Goal: Task Accomplishment & Management: Manage account settings

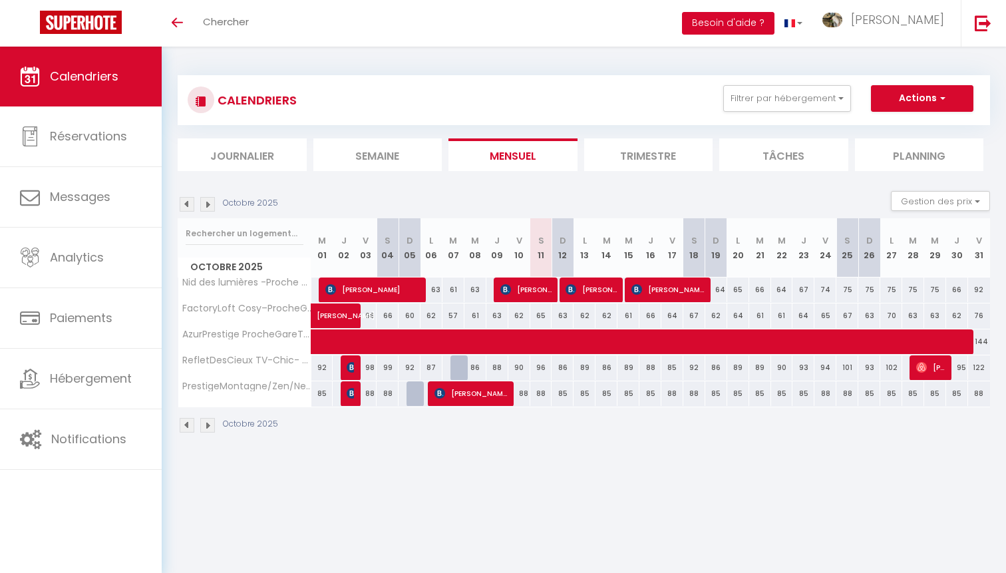
click at [774, 21] on button "Besoin d'aide ?" at bounding box center [728, 23] width 92 height 23
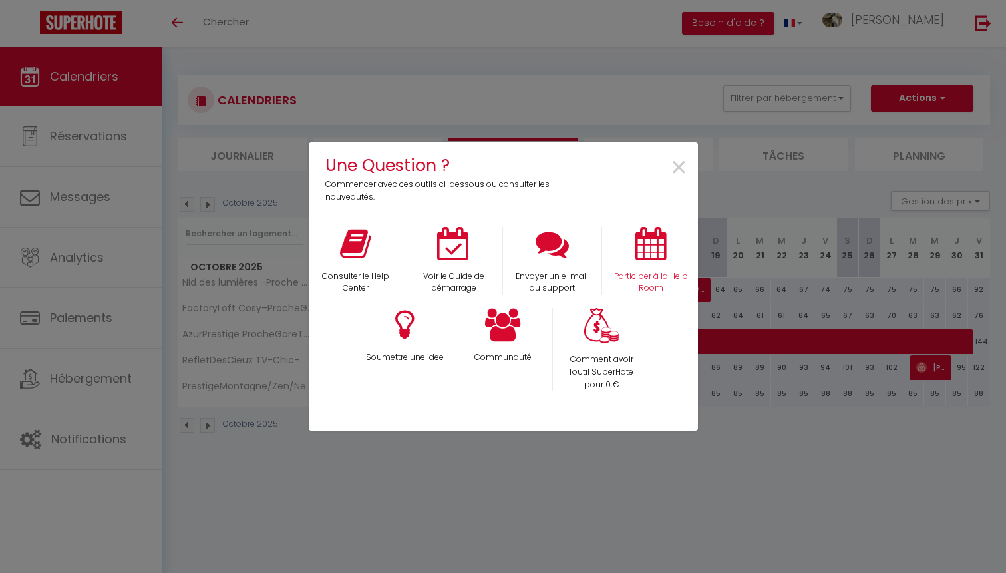
click at [656, 259] on icon at bounding box center [650, 243] width 31 height 33
click at [471, 505] on div at bounding box center [503, 548] width 389 height 289
click at [677, 176] on span "×" at bounding box center [679, 168] width 18 height 42
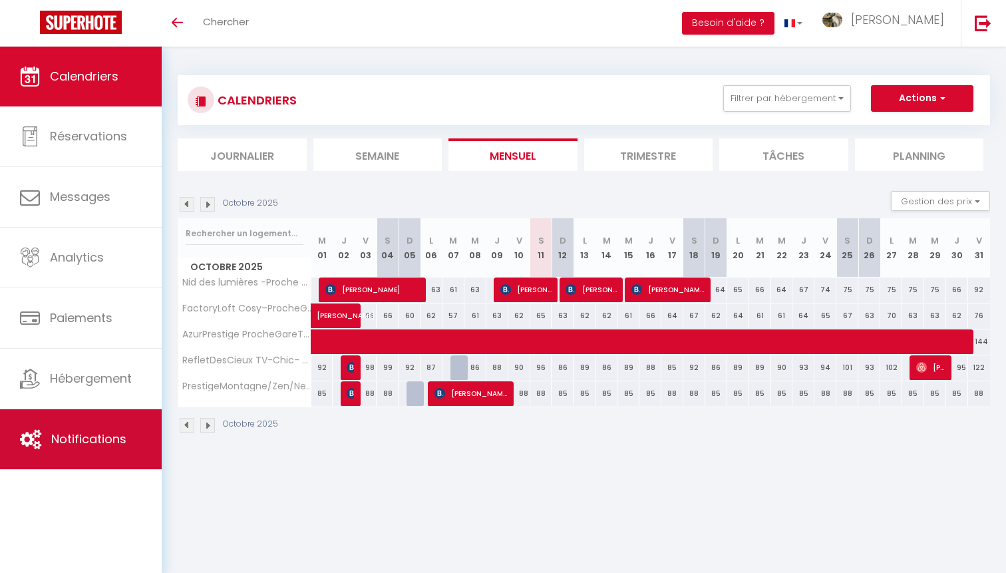
click at [4, 430] on link "Notifications" at bounding box center [81, 439] width 162 height 60
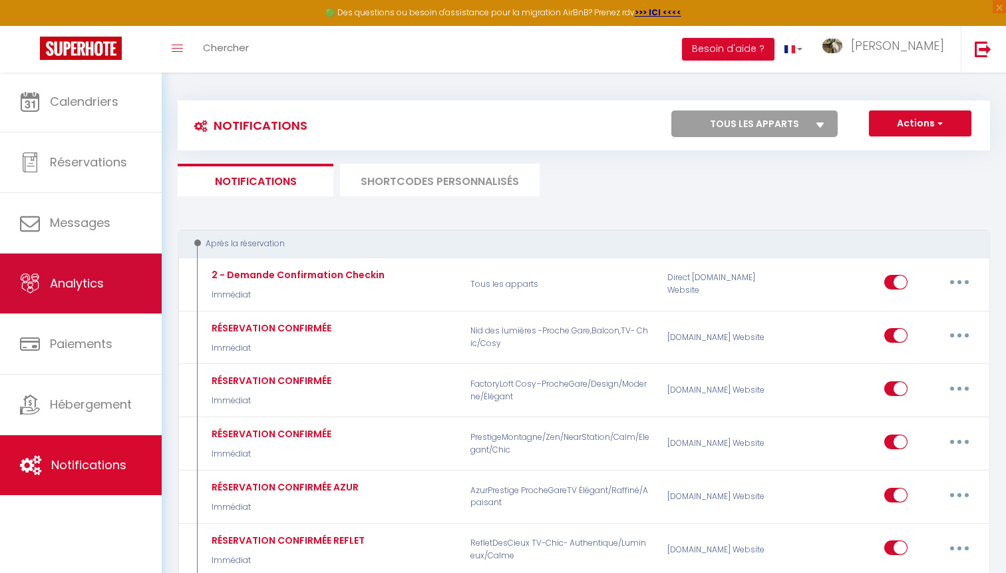
click at [33, 300] on link "Analytics" at bounding box center [81, 283] width 162 height 60
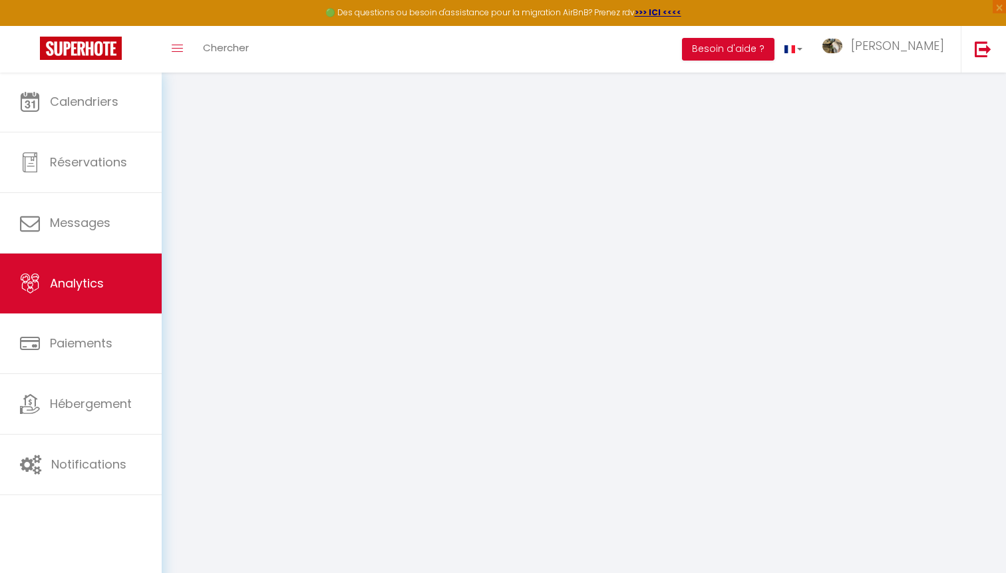
select select "2025"
select select "10"
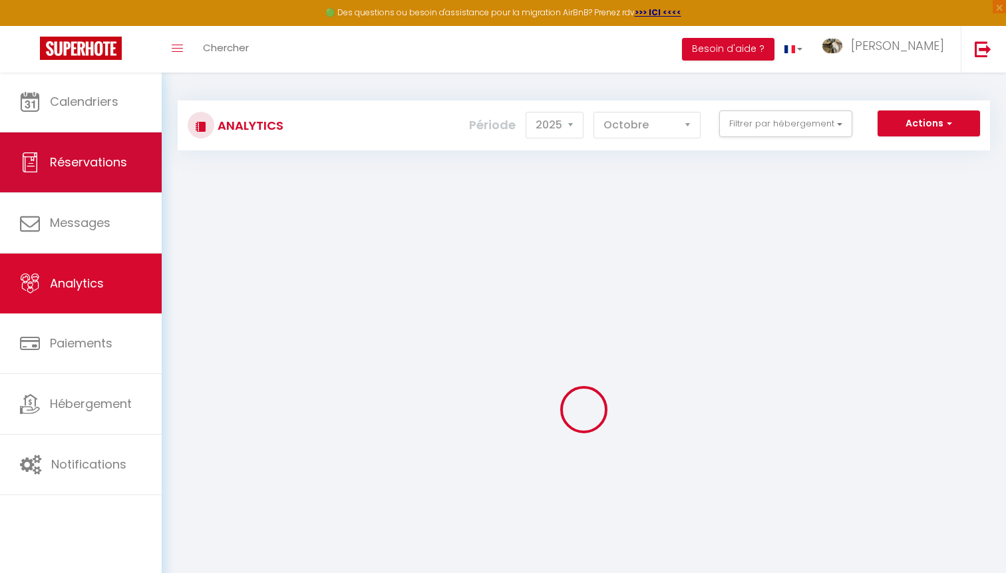
click at [76, 184] on link "Réservations" at bounding box center [81, 162] width 162 height 60
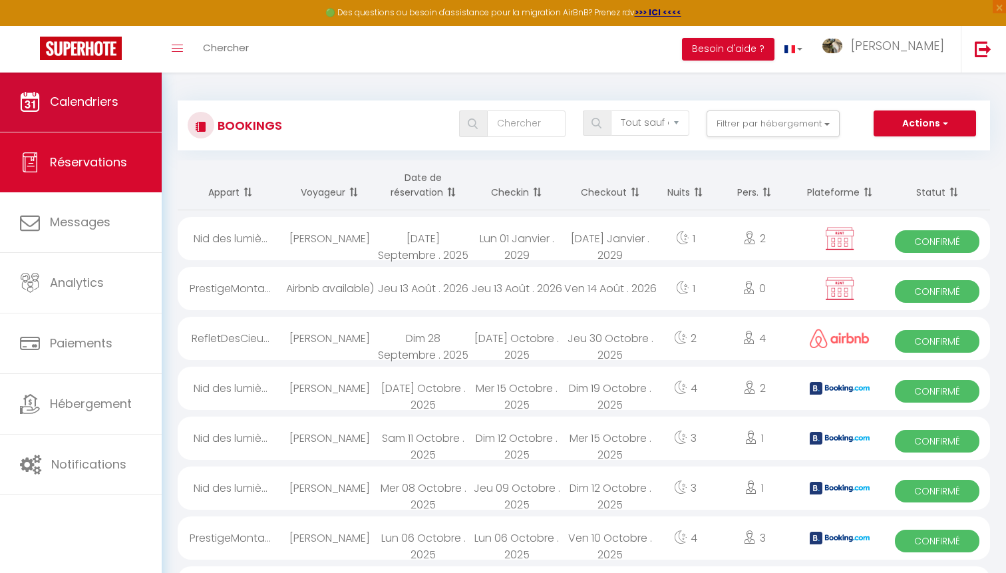
click at [91, 115] on link "Calendriers" at bounding box center [81, 102] width 162 height 60
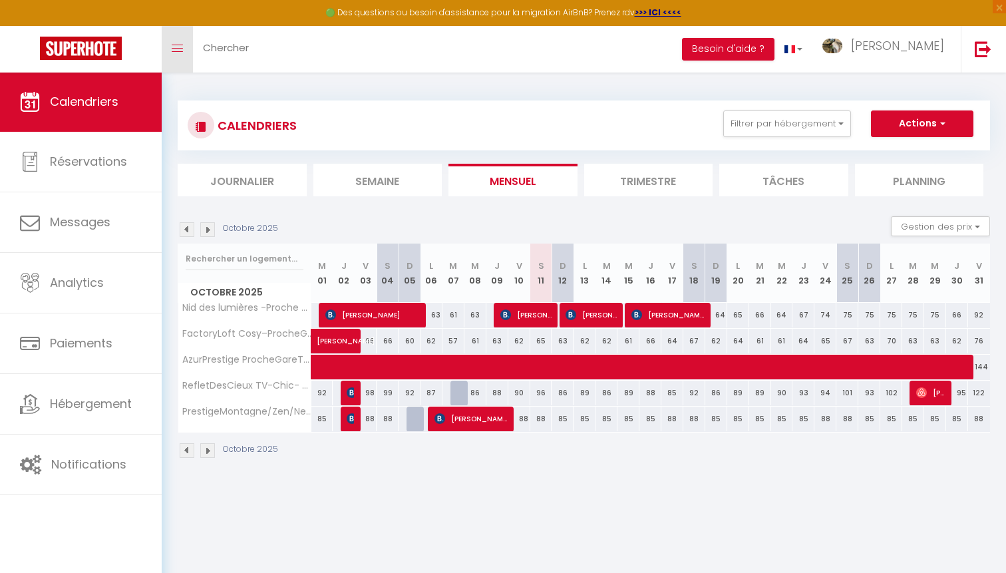
click at [187, 48] on link "Toggle menubar" at bounding box center [177, 49] width 31 height 47
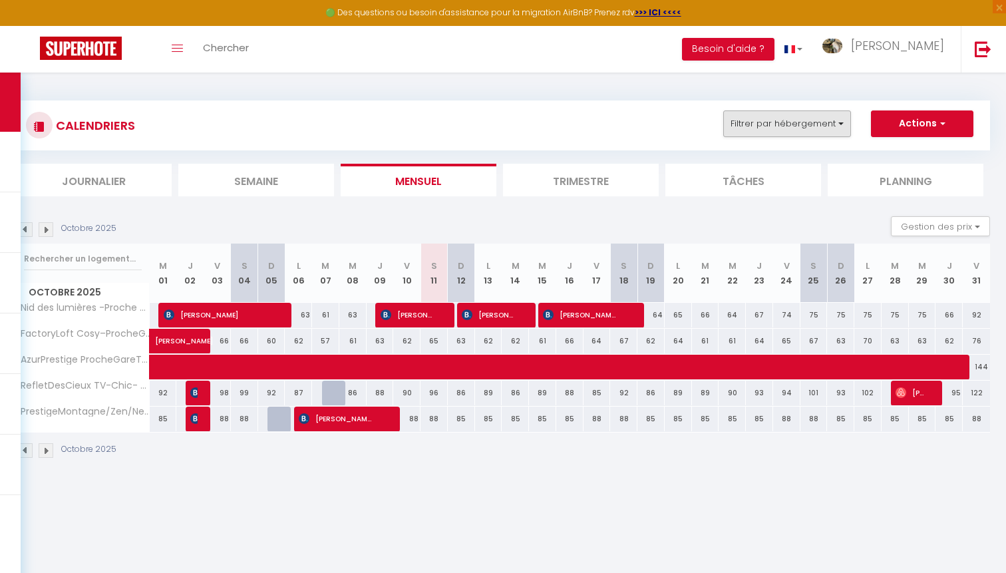
click at [821, 124] on button "Filtrer par hébergement" at bounding box center [787, 123] width 128 height 27
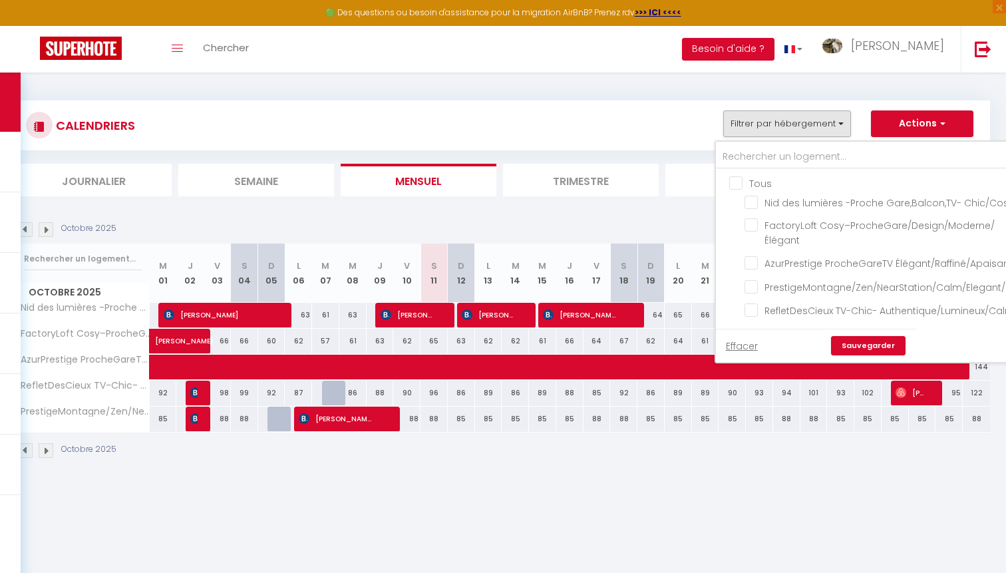
click at [865, 90] on div "CALENDRIERS Filtrer par hébergement Tous Nid des lumières -Proche Gare,Balcon,T…" at bounding box center [503, 280] width 974 height 384
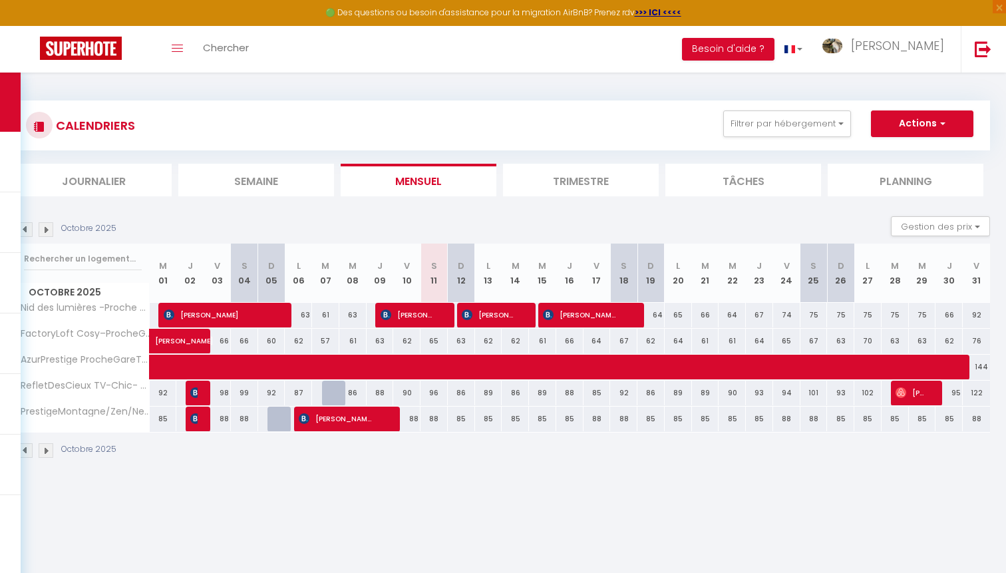
click at [901, 131] on button "Actions" at bounding box center [922, 123] width 102 height 27
click at [774, 55] on button "Besoin d'aide ?" at bounding box center [728, 49] width 92 height 23
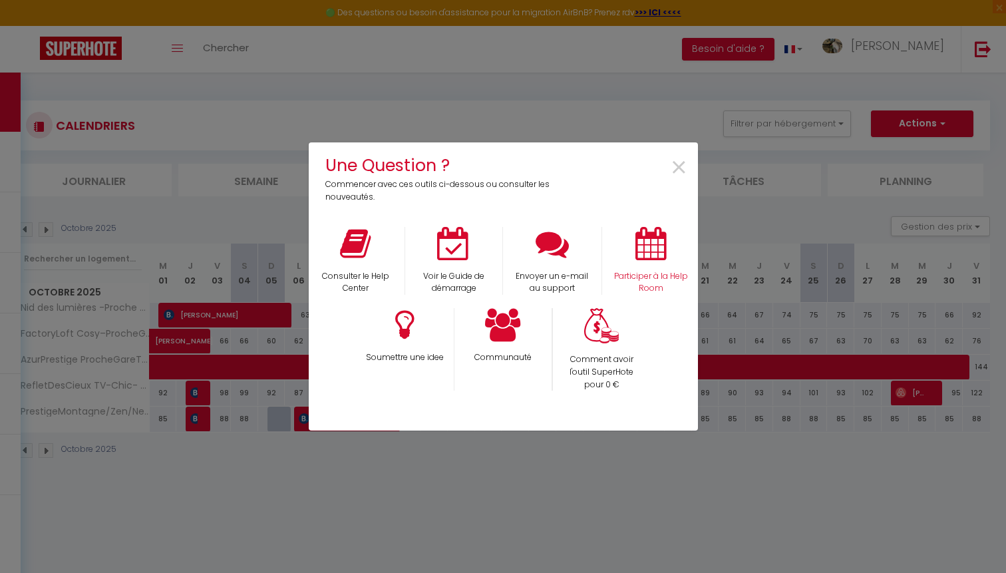
click at [645, 236] on icon at bounding box center [650, 243] width 31 height 33
click at [675, 167] on span "×" at bounding box center [679, 168] width 18 height 42
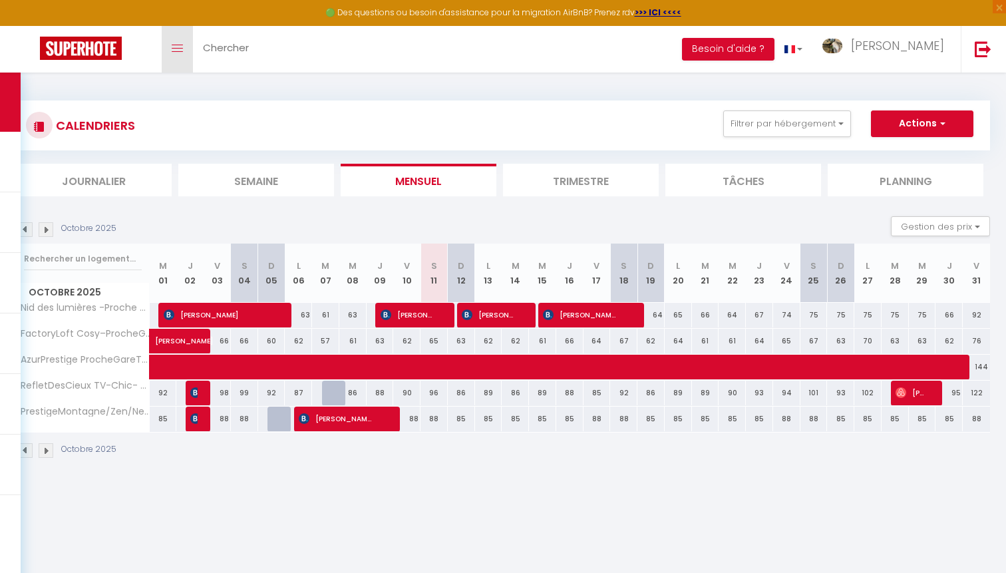
click at [174, 48] on span at bounding box center [177, 48] width 11 height 1
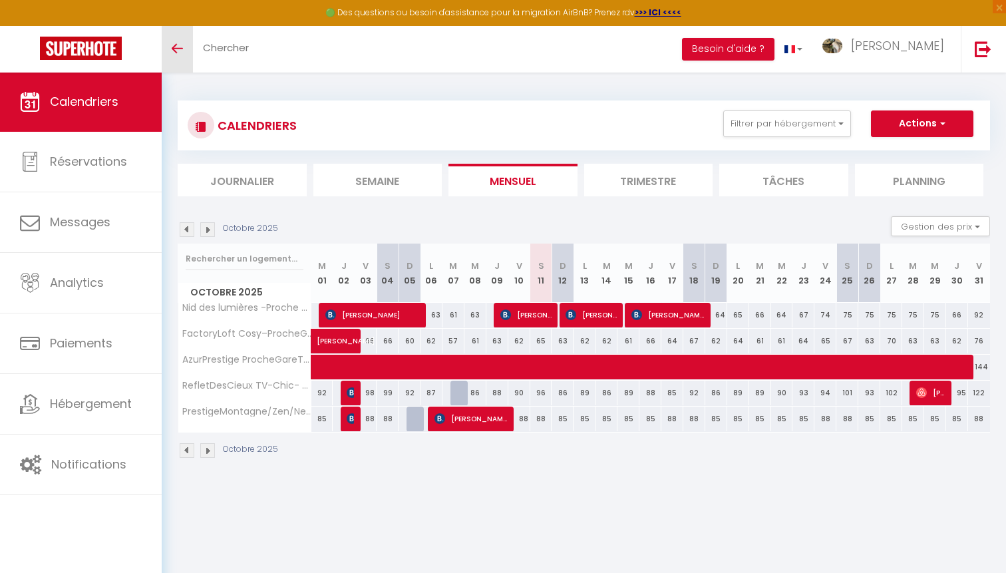
click at [180, 50] on icon "Toggle menubar" at bounding box center [177, 49] width 11 height 8
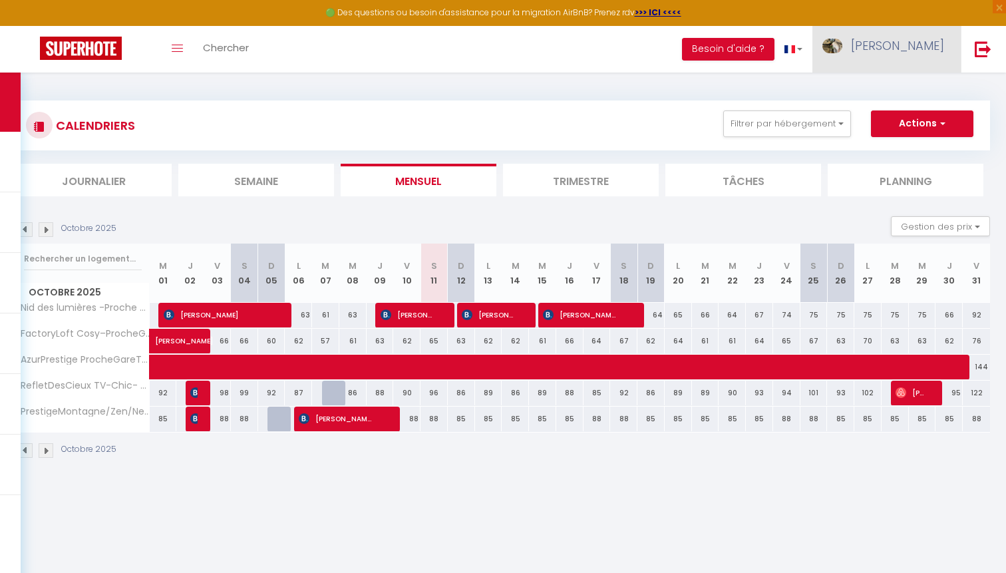
click at [895, 65] on link "[PERSON_NAME]" at bounding box center [886, 49] width 148 height 47
click at [908, 85] on link "Paramètres" at bounding box center [907, 92] width 98 height 23
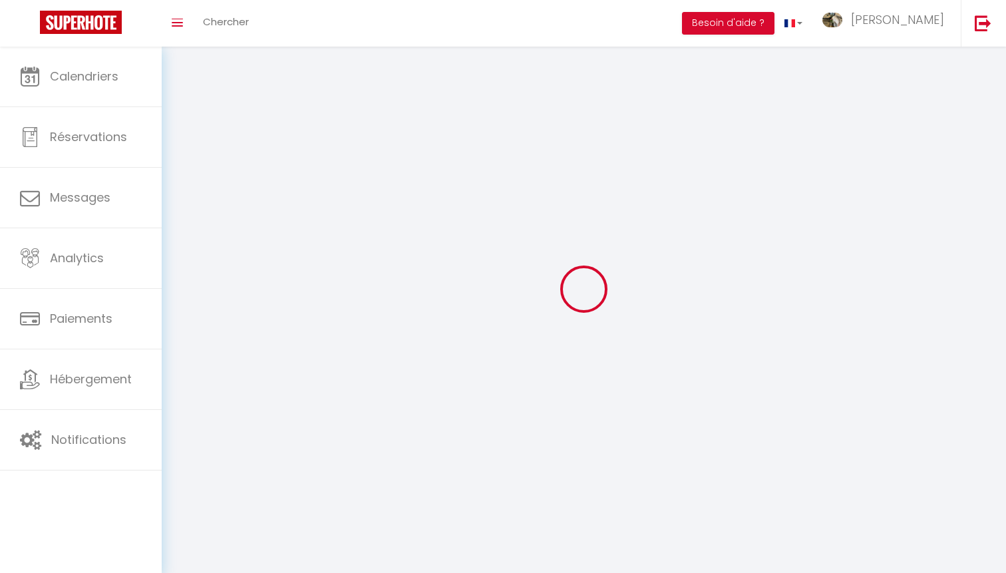
select select
type input "[PERSON_NAME]"
type input "Meunier"
type input "0780961212"
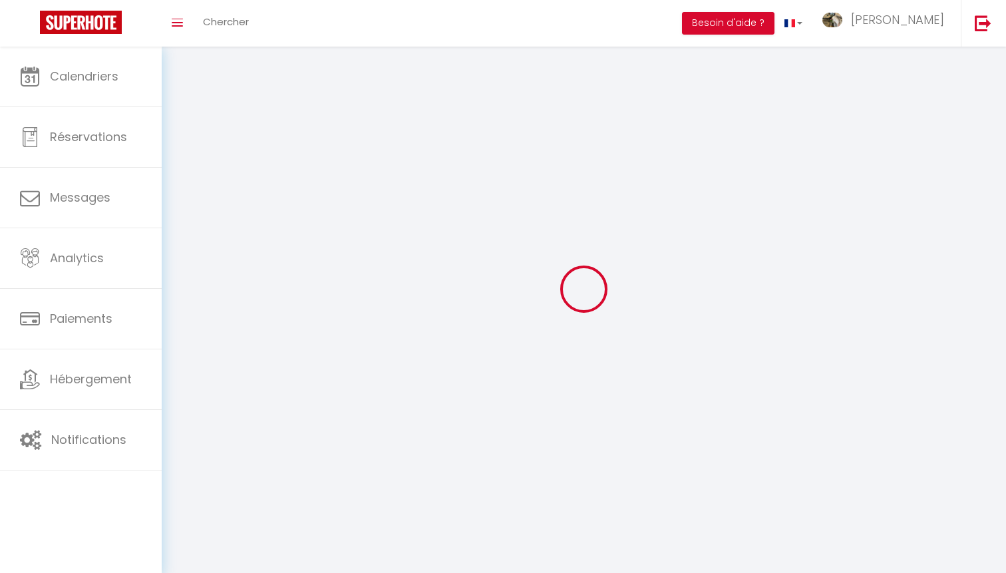
type input "[STREET_ADDRESS]"
type input "74100"
type input "annemasse"
type input "PYlzMJCnZplgVxSDlIllZfKGx"
type input "xfjqlA1Fr8E1L619leblDogpr"
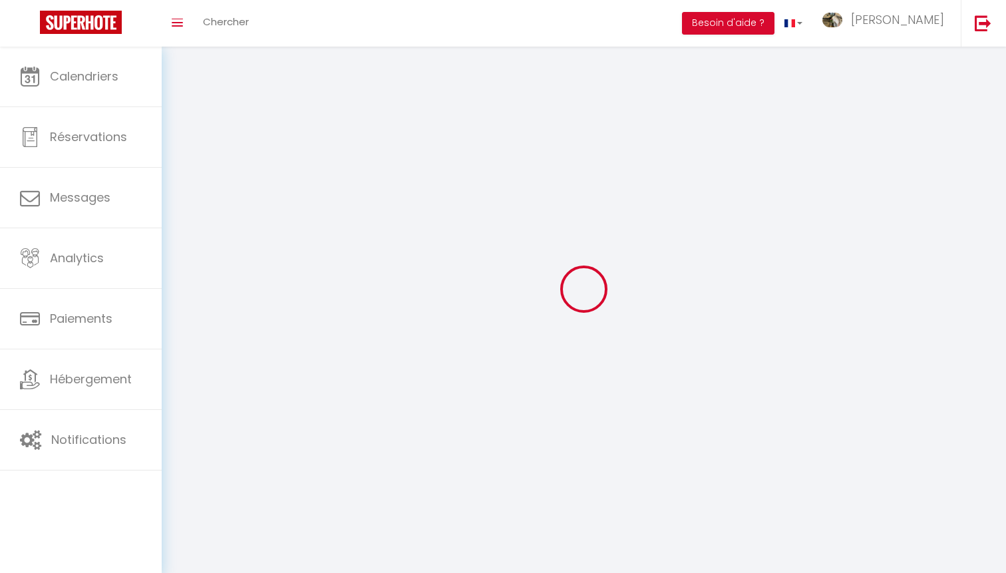
type input "[URL][DOMAIN_NAME]"
select select "28"
select select "fr"
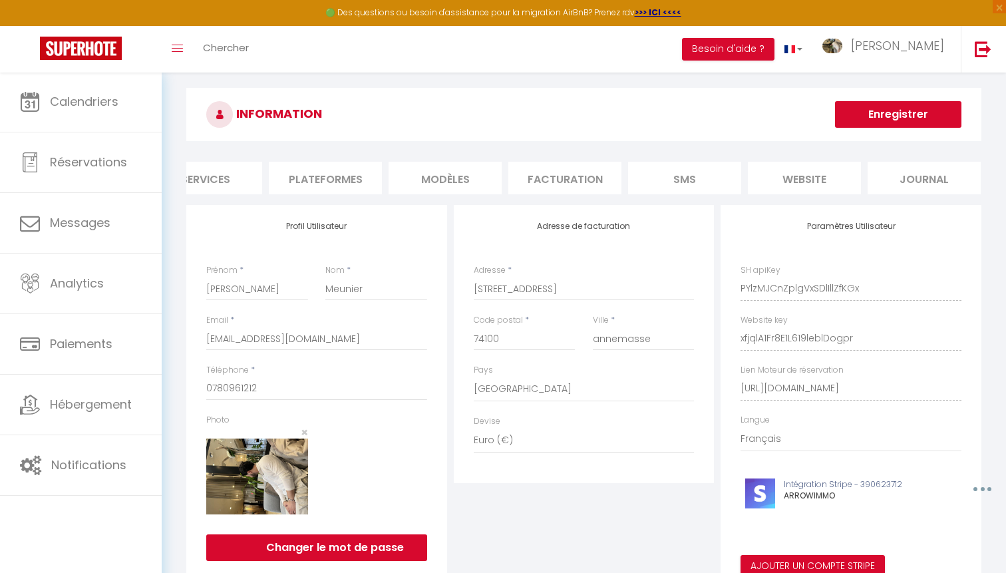
scroll to position [0, 156]
click at [493, 176] on li "MODÈLES" at bounding box center [445, 178] width 113 height 33
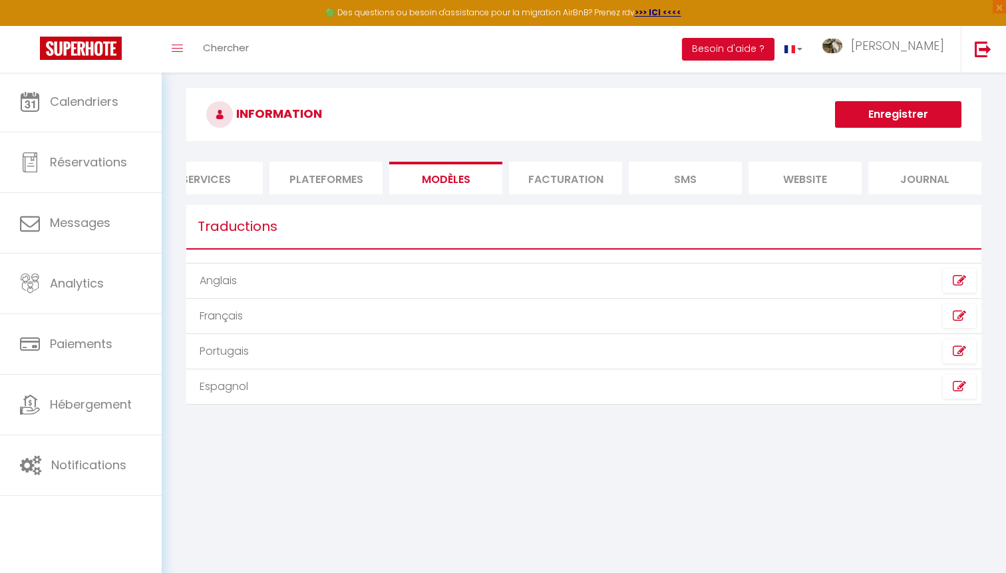
click at [363, 183] on li "Plateformes" at bounding box center [325, 178] width 113 height 33
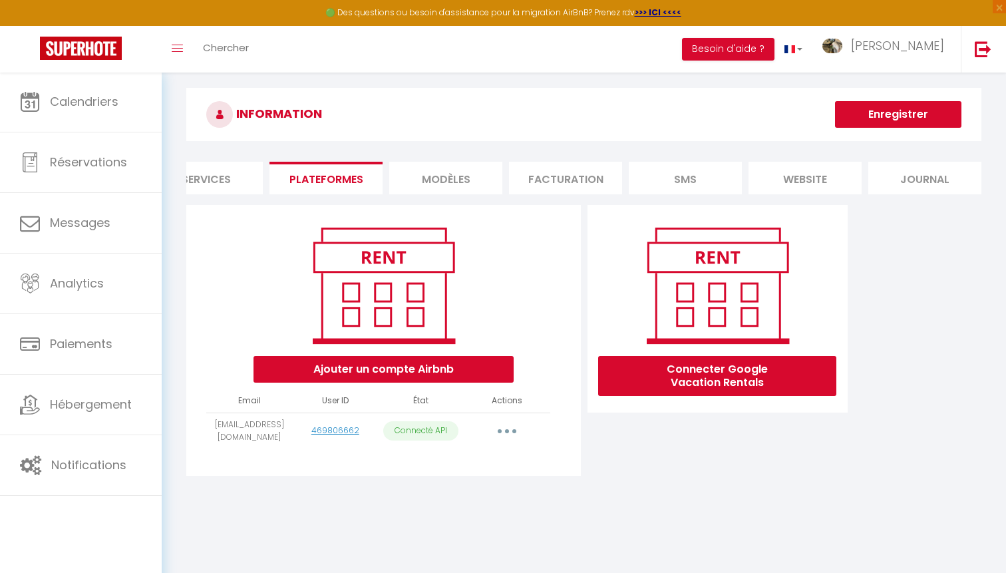
click at [546, 170] on li "Facturation" at bounding box center [565, 178] width 113 height 33
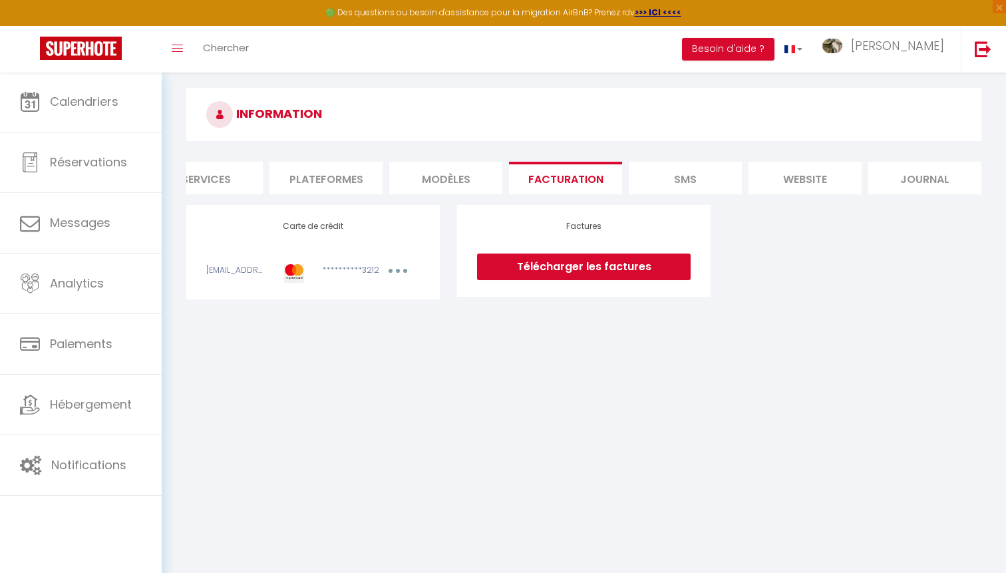
click at [462, 184] on li "MODÈLES" at bounding box center [445, 178] width 113 height 33
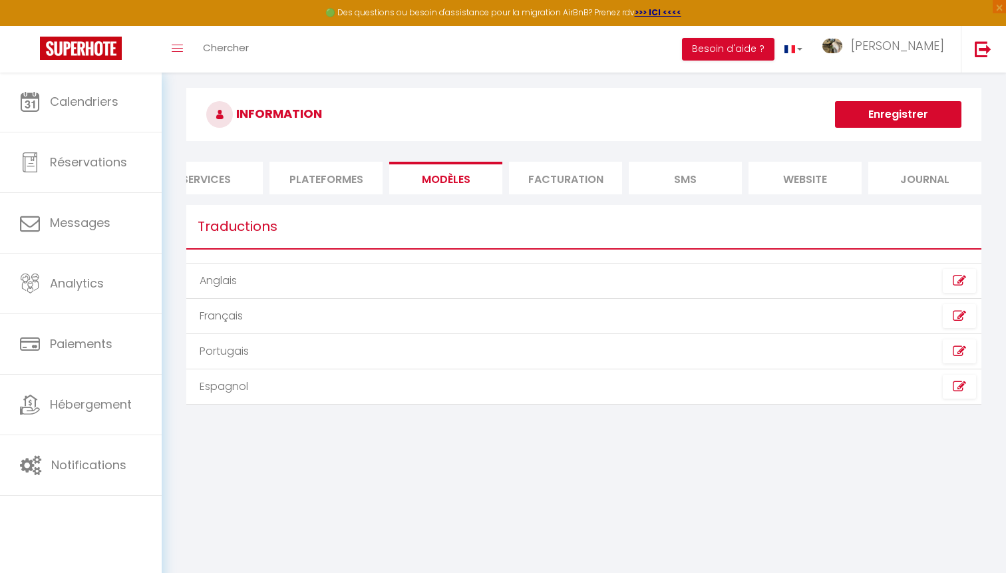
click at [644, 188] on li "SMS" at bounding box center [685, 178] width 113 height 33
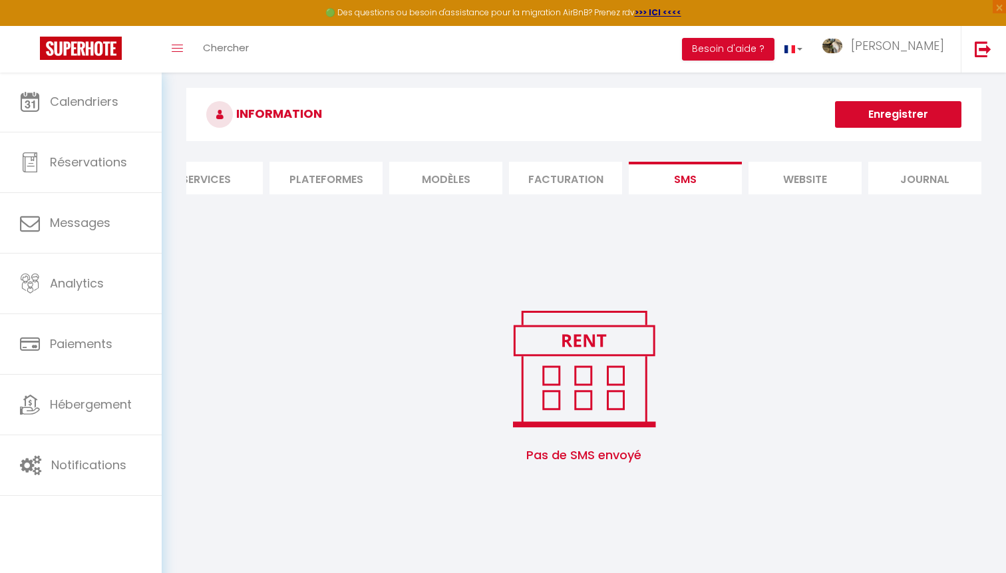
click at [839, 168] on li "website" at bounding box center [804, 178] width 113 height 33
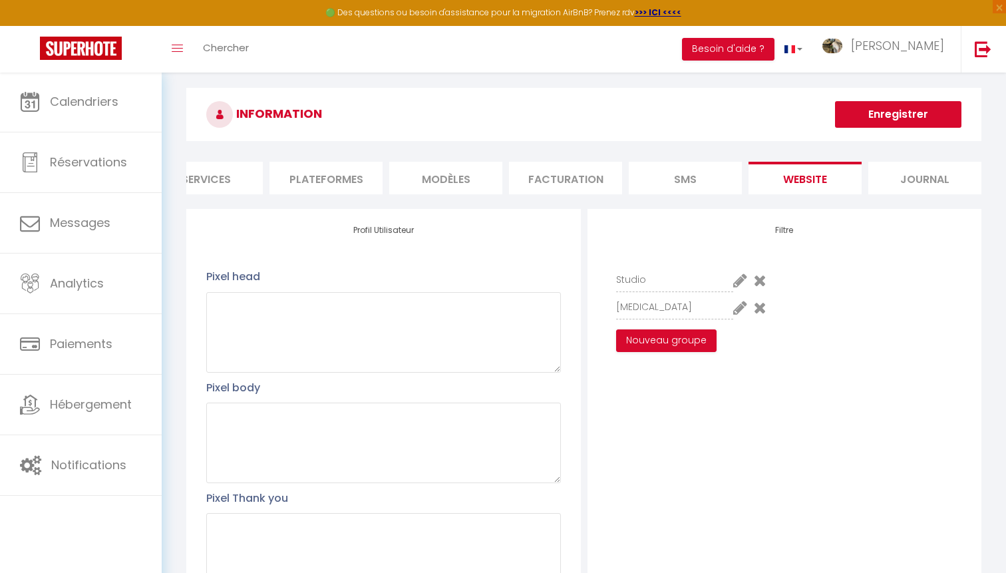
click at [923, 176] on li "Journal" at bounding box center [924, 178] width 113 height 33
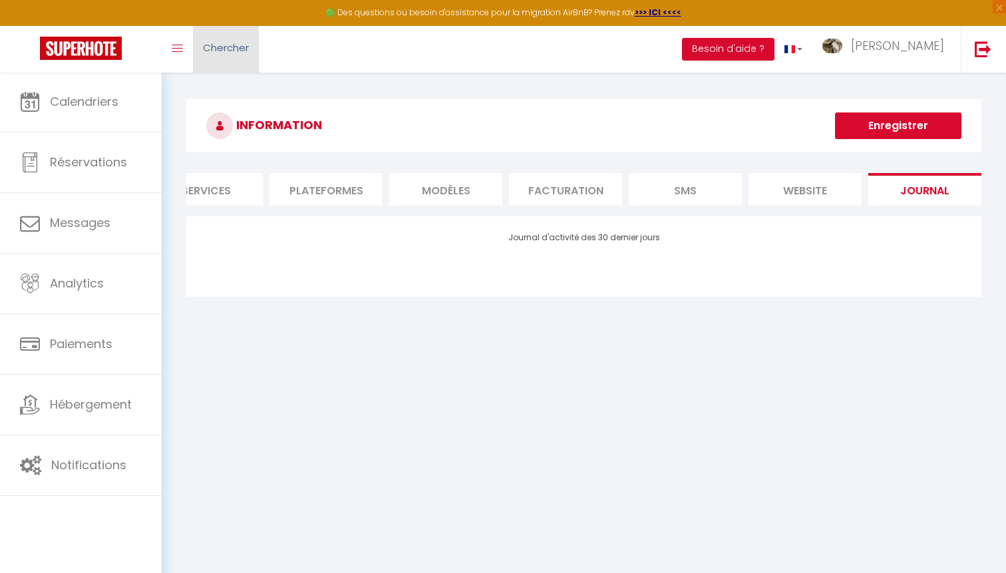
click at [232, 26] on link "Chercher" at bounding box center [226, 49] width 66 height 47
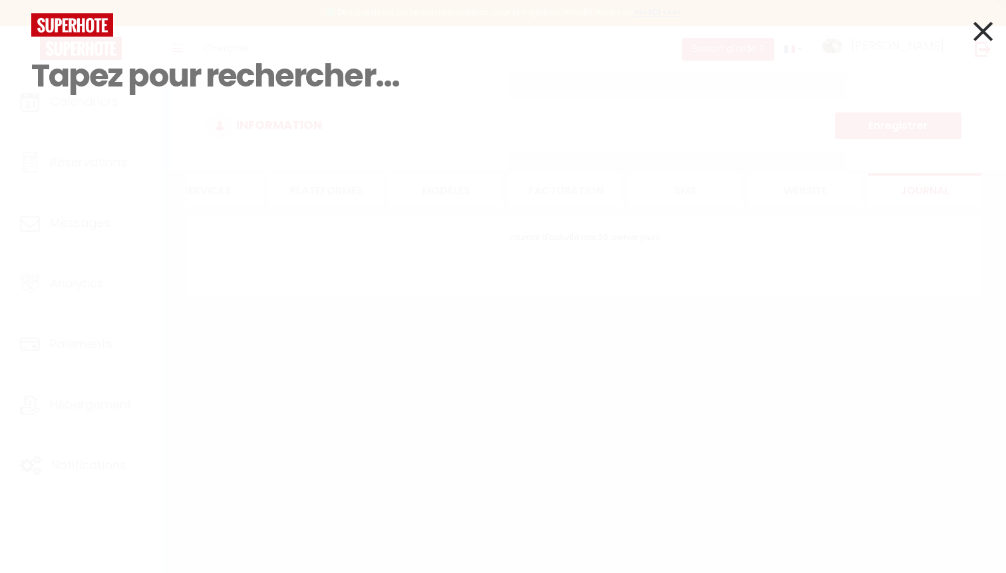
click at [974, 21] on icon at bounding box center [982, 31] width 19 height 33
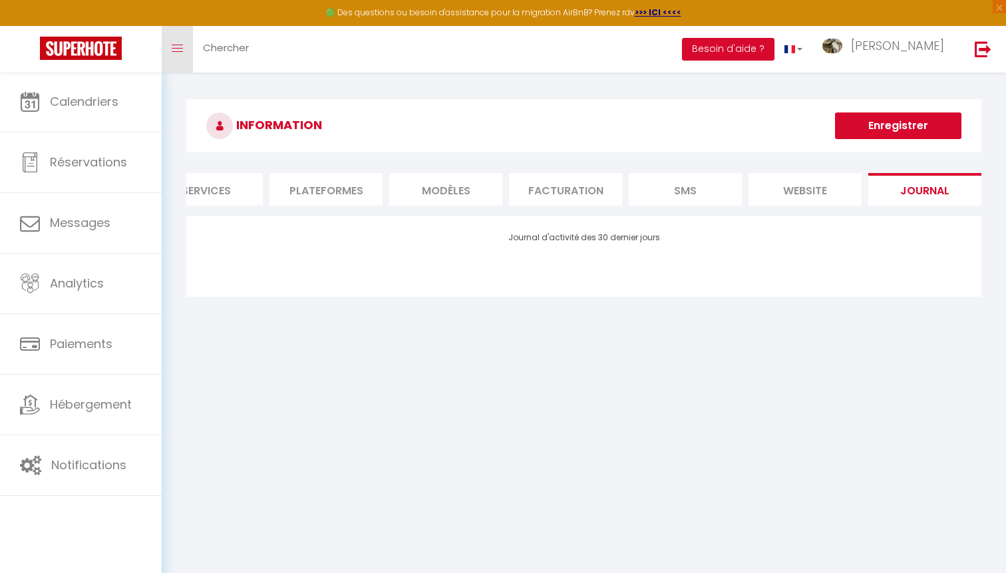
click at [190, 65] on link "Toggle menubar" at bounding box center [177, 49] width 31 height 47
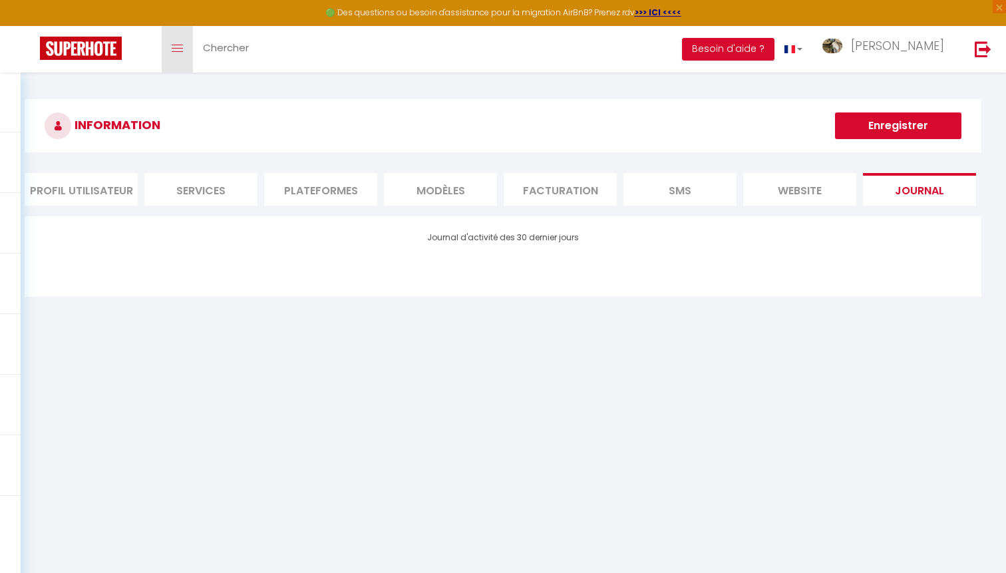
click at [175, 56] on link "Toggle menubar" at bounding box center [177, 49] width 31 height 47
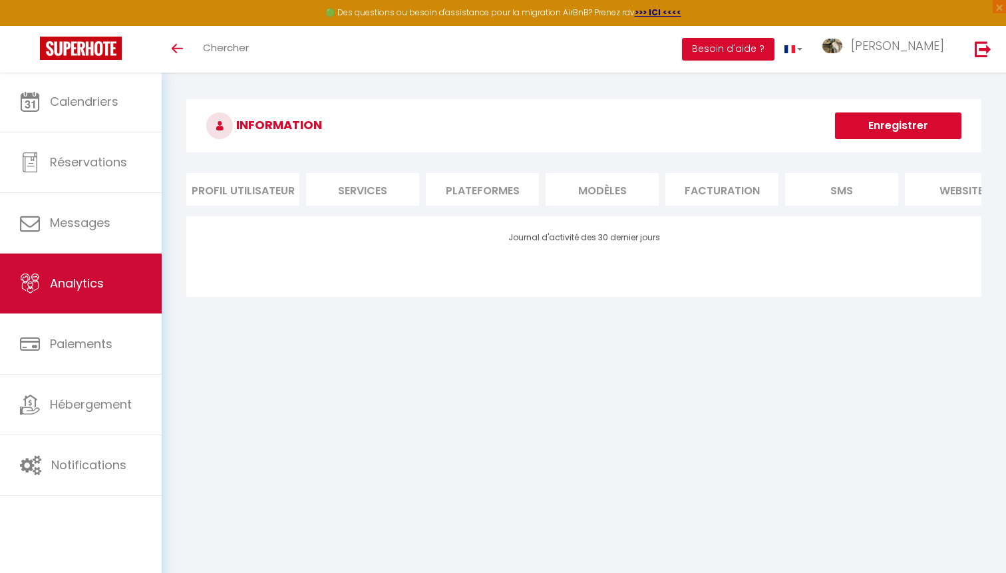
click at [95, 275] on span "Analytics" at bounding box center [77, 283] width 54 height 17
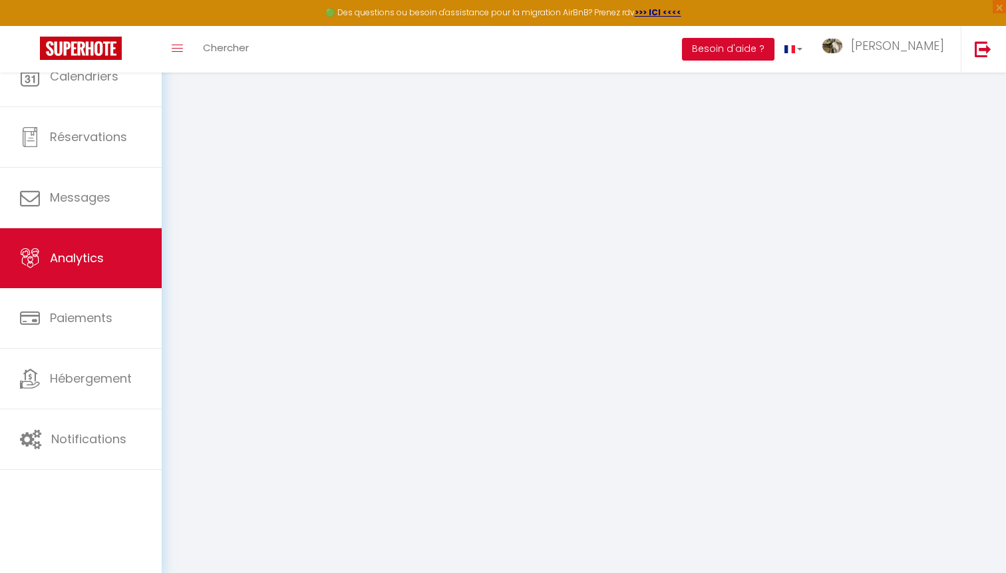
select select "2025"
select select "10"
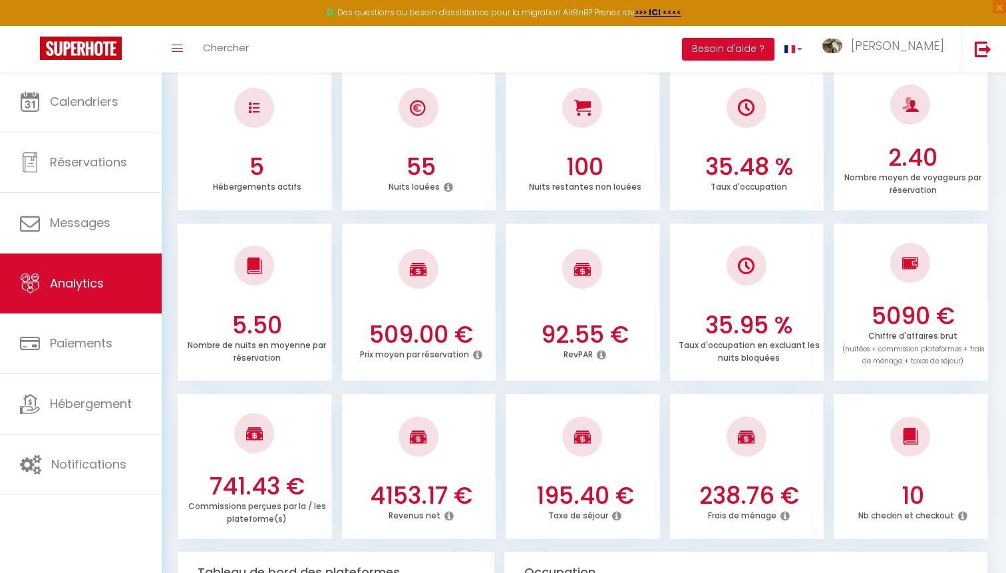
scroll to position [111, 0]
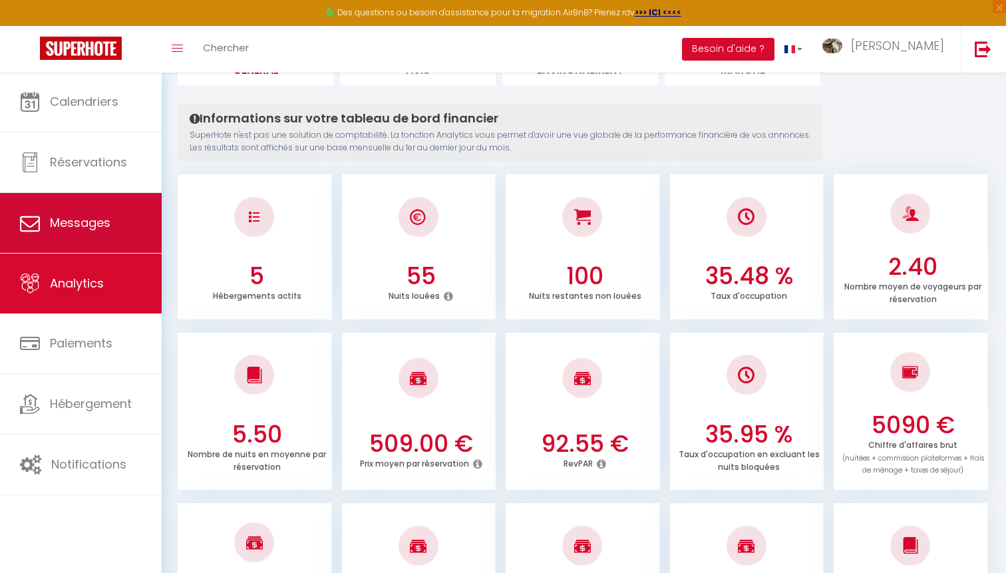
click at [70, 207] on link "Messages" at bounding box center [81, 223] width 162 height 60
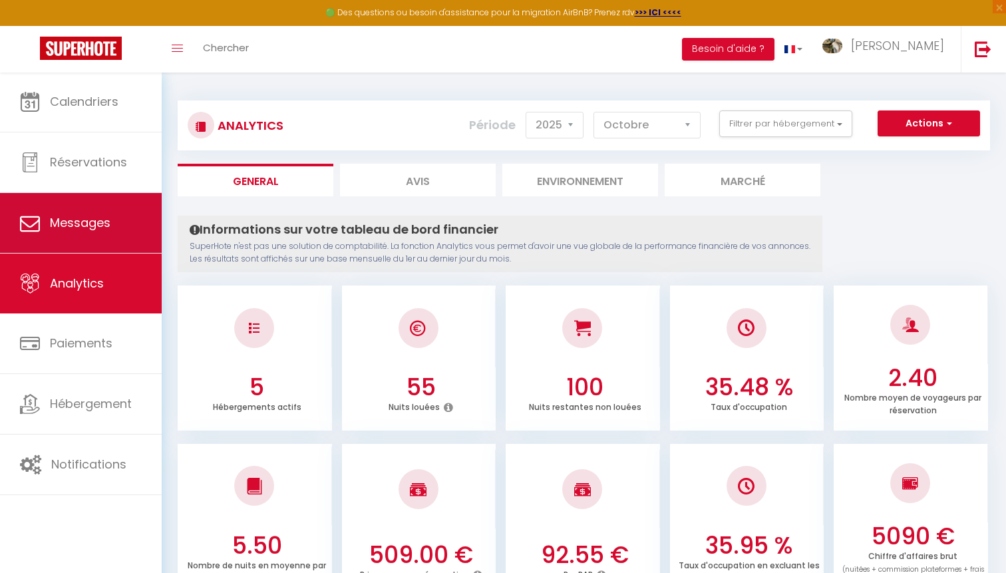
select select "message"
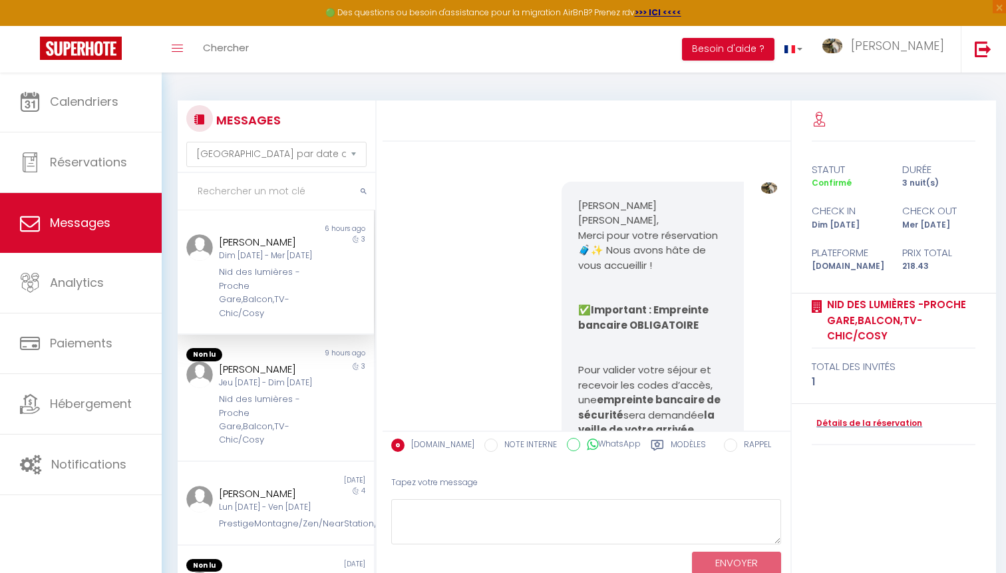
scroll to position [1672, 0]
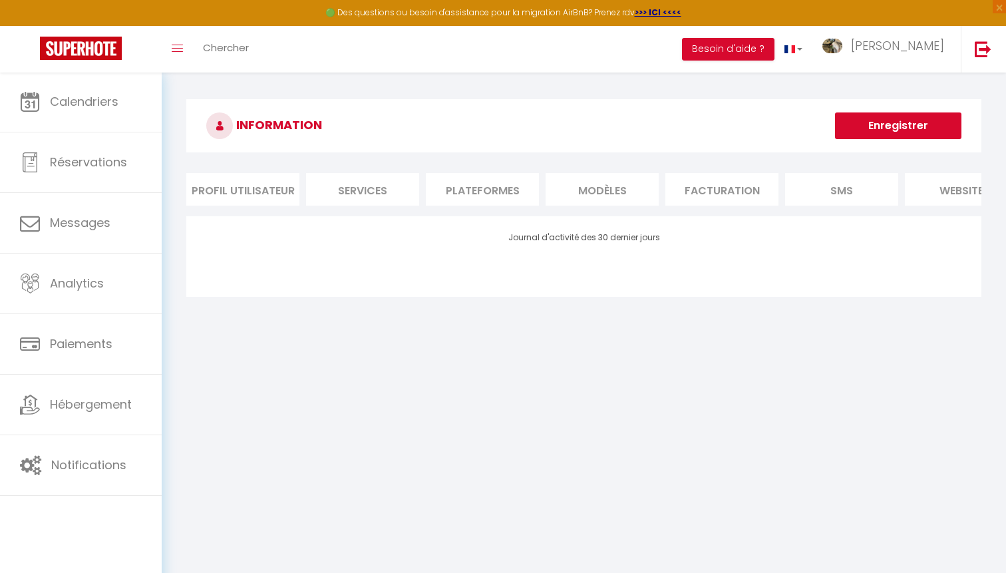
click at [261, 198] on li "Profil Utilisateur" at bounding box center [242, 189] width 113 height 33
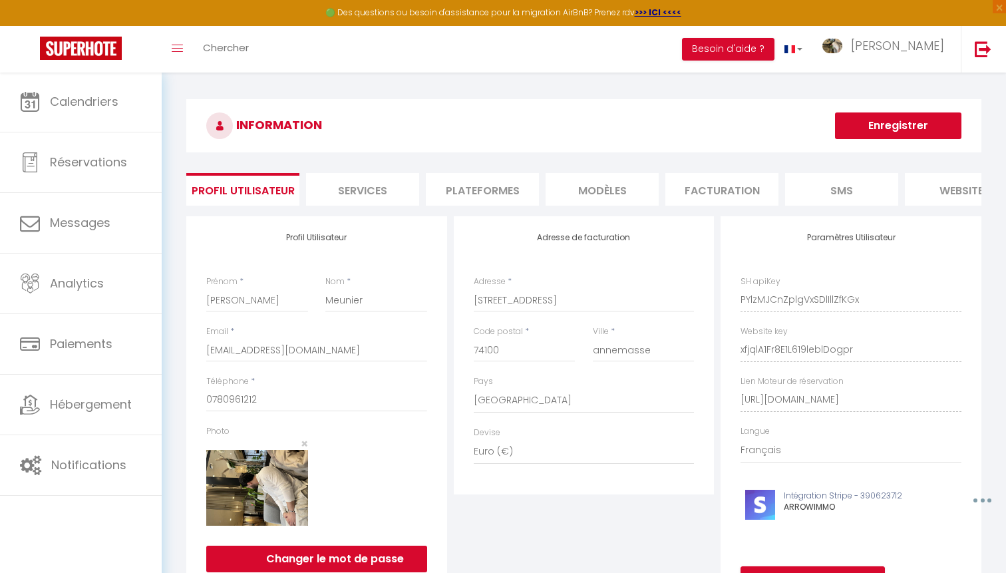
click at [361, 192] on li "Services" at bounding box center [362, 189] width 113 height 33
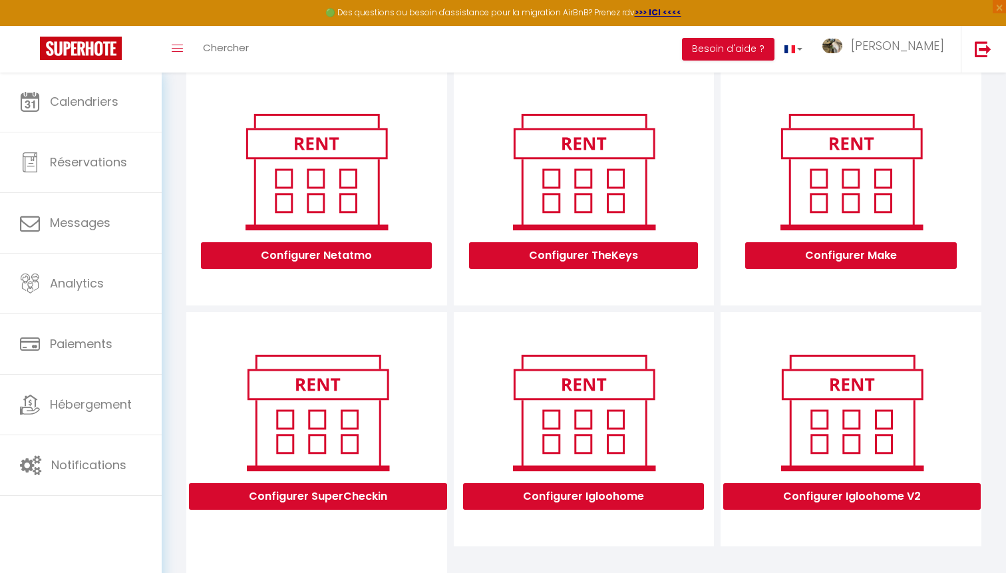
scroll to position [145, 0]
click at [375, 259] on button "Configurer Netatmo" at bounding box center [316, 255] width 231 height 27
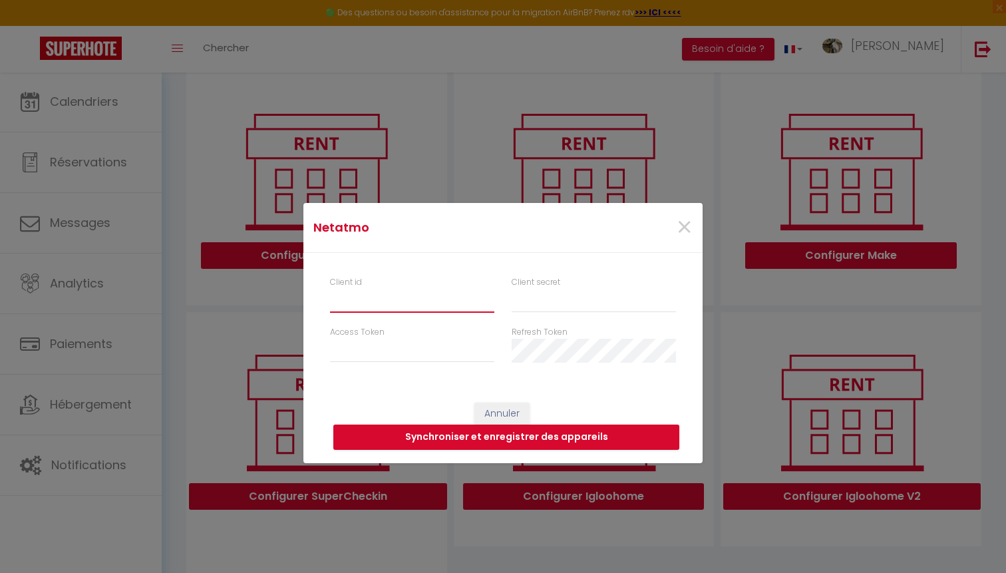
click at [429, 309] on input "Client id" at bounding box center [412, 301] width 164 height 24
click at [678, 215] on span "×" at bounding box center [684, 228] width 17 height 40
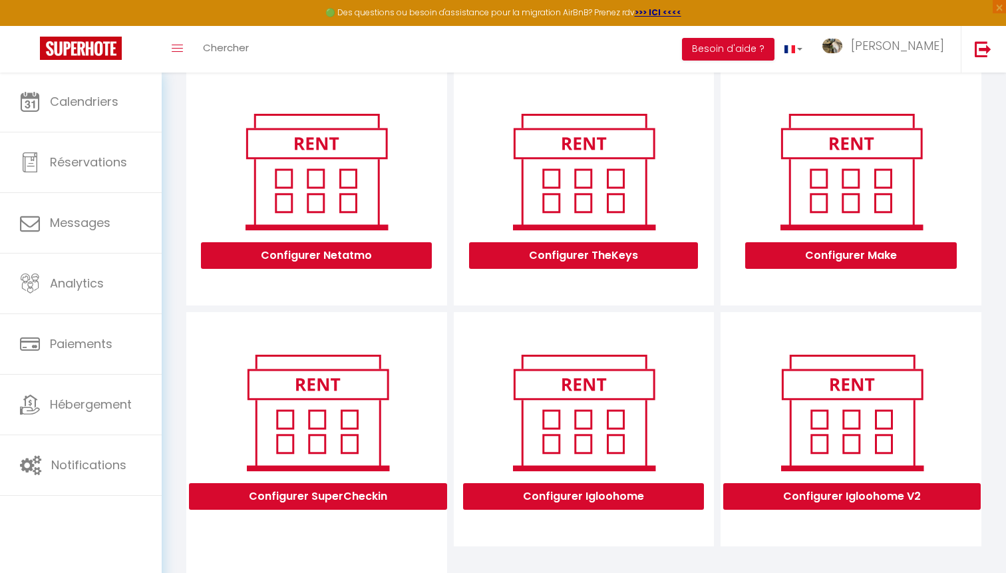
click at [839, 265] on button "Configurer Make" at bounding box center [851, 255] width 212 height 27
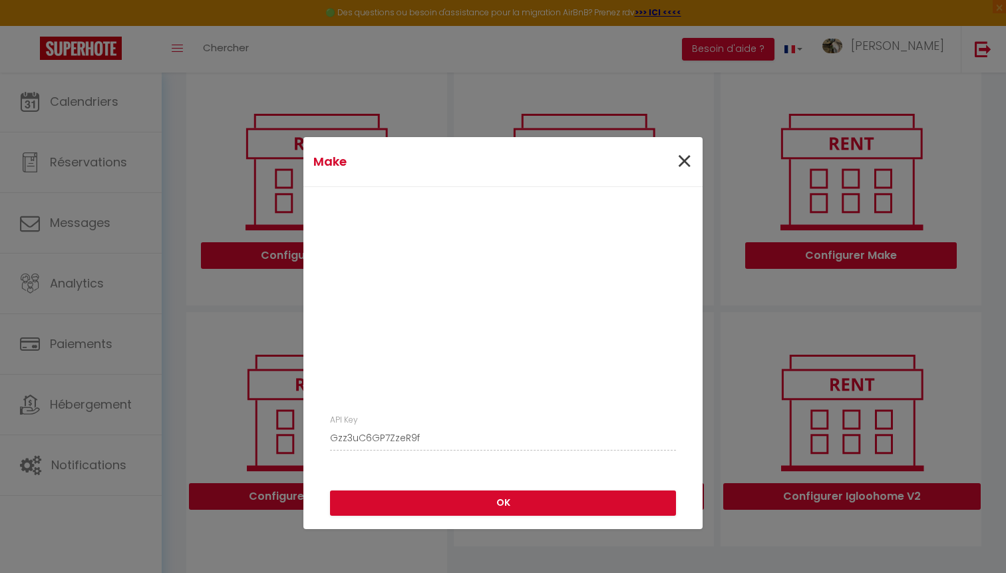
click at [687, 157] on span "×" at bounding box center [684, 162] width 17 height 40
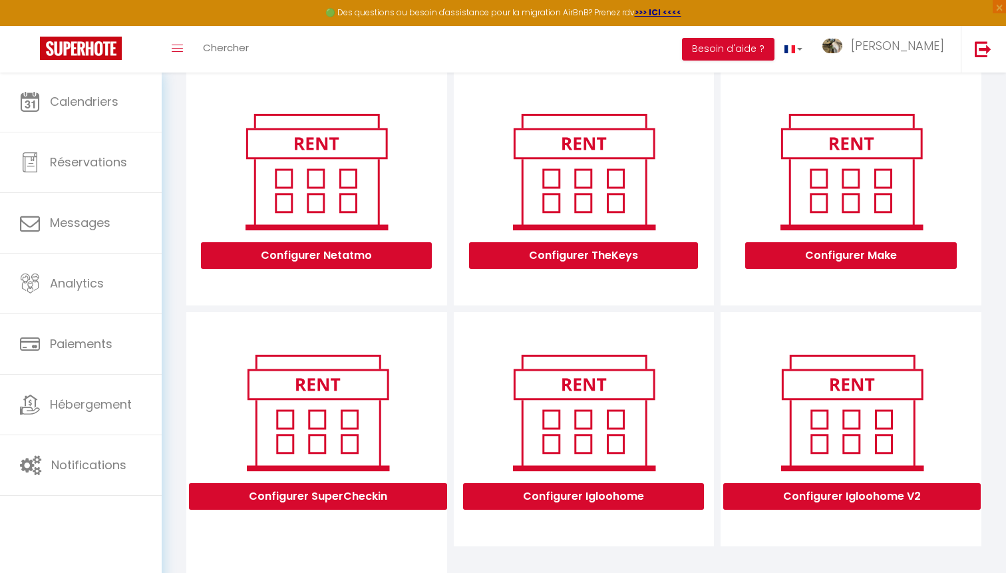
click at [566, 253] on button "Configurer TheKeys" at bounding box center [583, 255] width 229 height 27
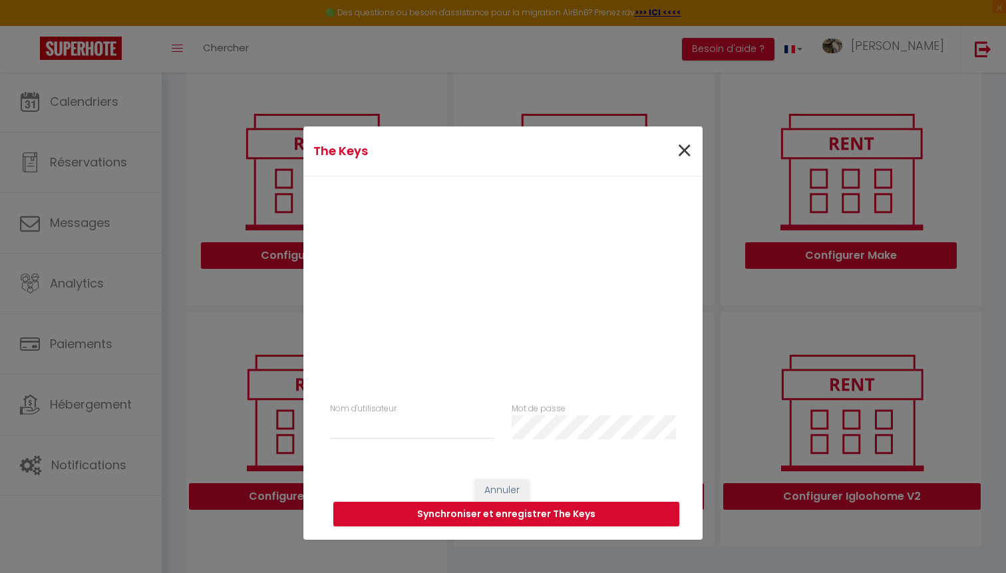
click at [685, 150] on span "×" at bounding box center [684, 151] width 17 height 40
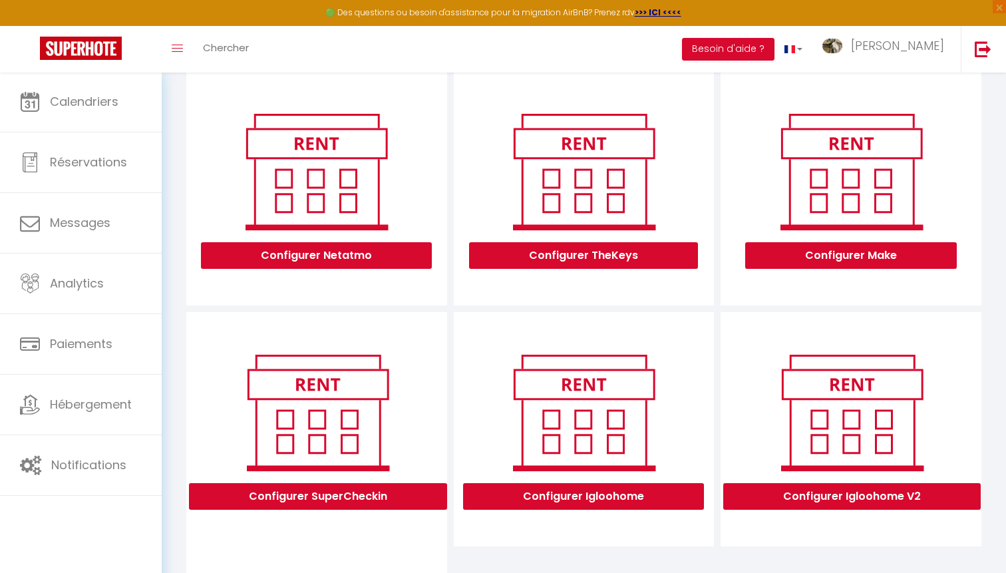
click at [339, 500] on button "Configurer SuperCheckin" at bounding box center [318, 496] width 258 height 27
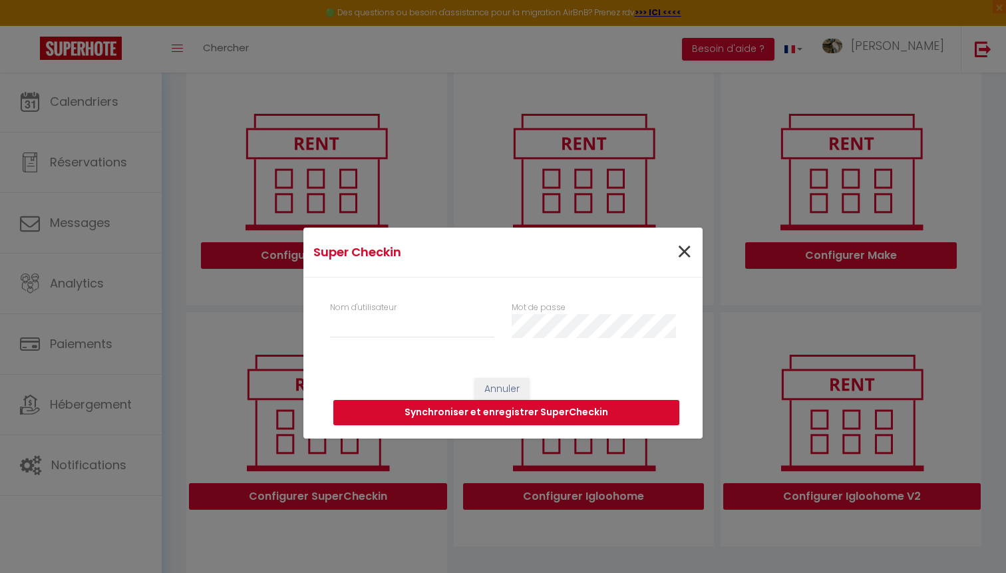
click at [687, 244] on span "×" at bounding box center [684, 252] width 17 height 40
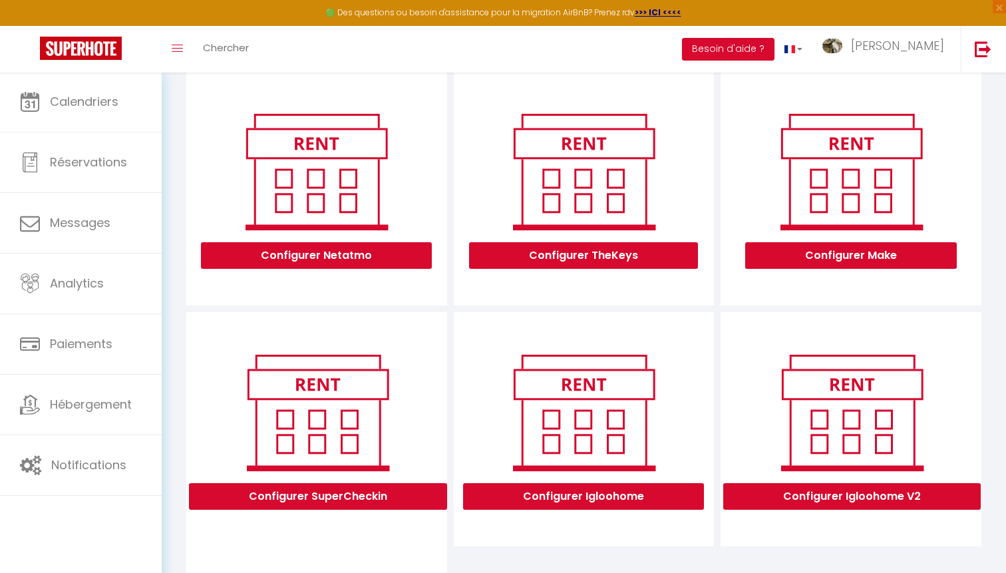
click at [633, 493] on button "Configurer Igloohome" at bounding box center [583, 496] width 241 height 27
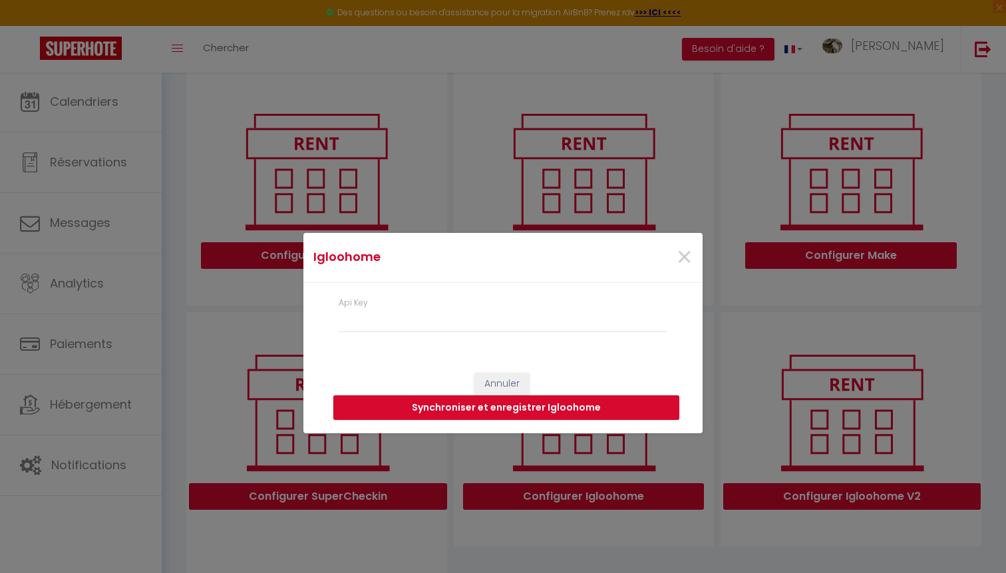
click at [696, 245] on div "×" at bounding box center [635, 257] width 132 height 29
click at [692, 247] on span "×" at bounding box center [684, 257] width 17 height 40
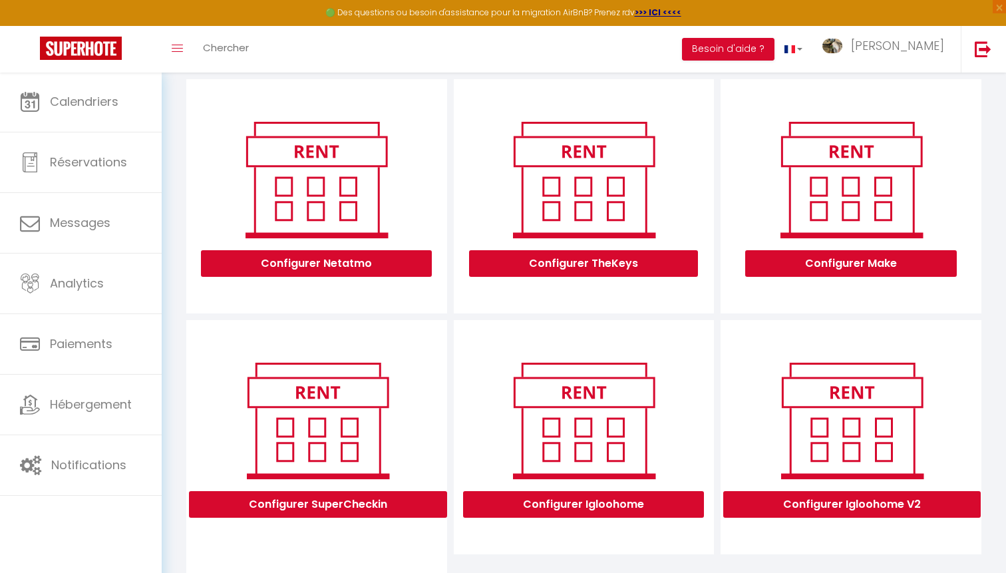
scroll to position [0, 0]
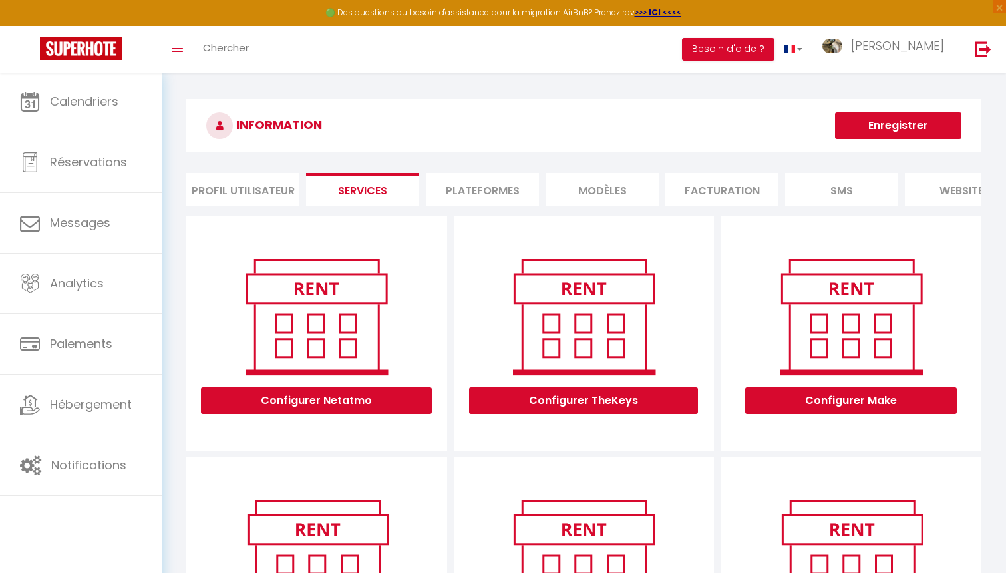
click at [490, 172] on div "INFORMATION Enregistrer Profil Utilisateur Services Plateformes MODÈLES Factura…" at bounding box center [583, 514] width 795 height 830
click at [491, 181] on li "Plateformes" at bounding box center [482, 189] width 113 height 33
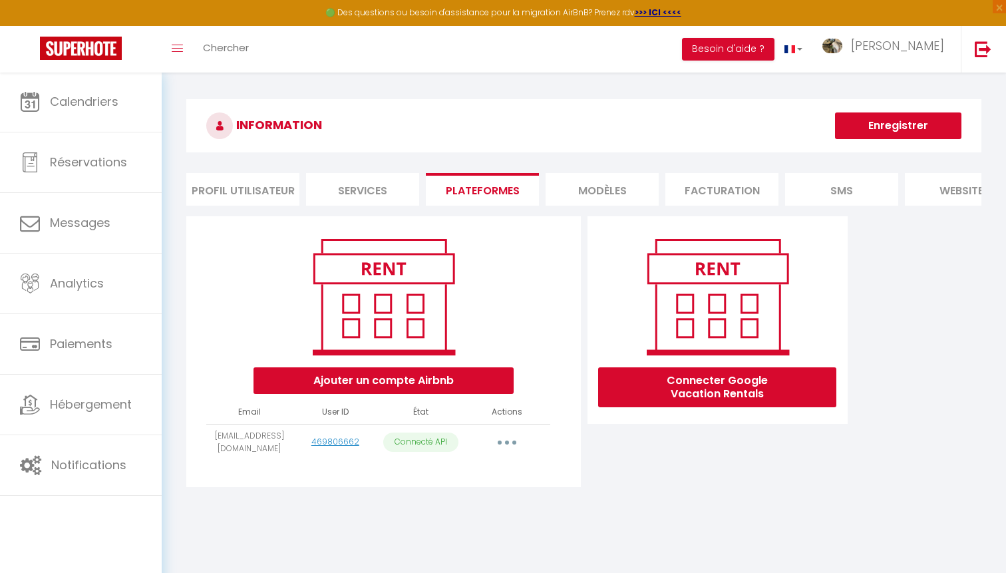
click at [589, 186] on li "MODÈLES" at bounding box center [602, 189] width 113 height 33
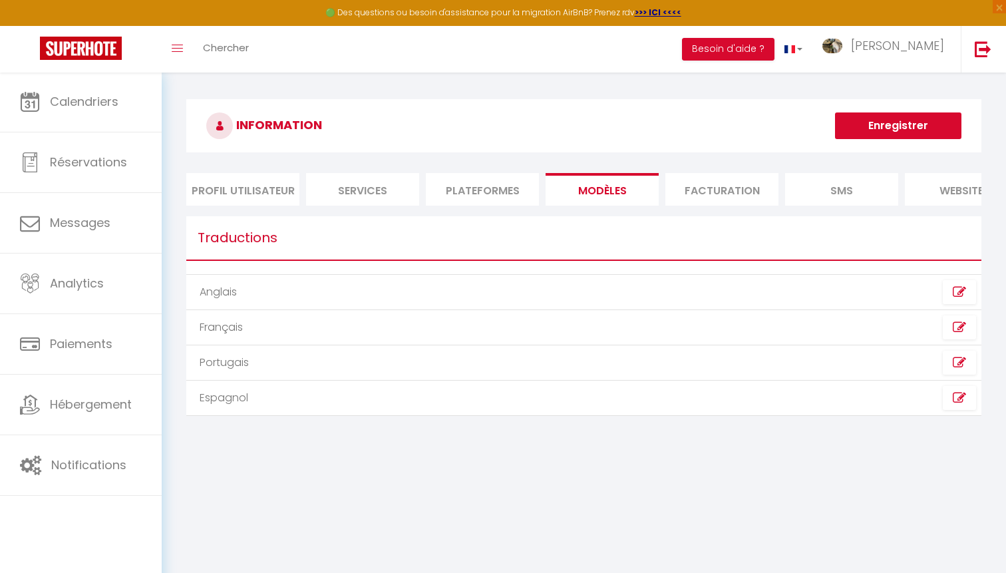
click at [694, 171] on div "INFORMATION Enregistrer Profil Utilisateur Services Plateformes MODÈLES Factura…" at bounding box center [583, 264] width 795 height 330
click at [691, 191] on li "Facturation" at bounding box center [721, 189] width 113 height 33
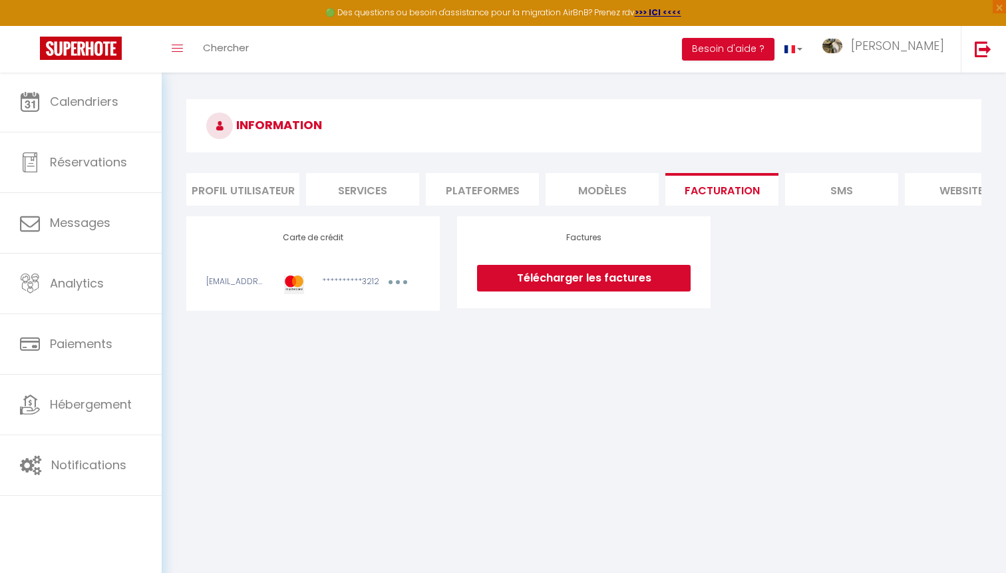
click at [844, 186] on li "SMS" at bounding box center [841, 189] width 113 height 33
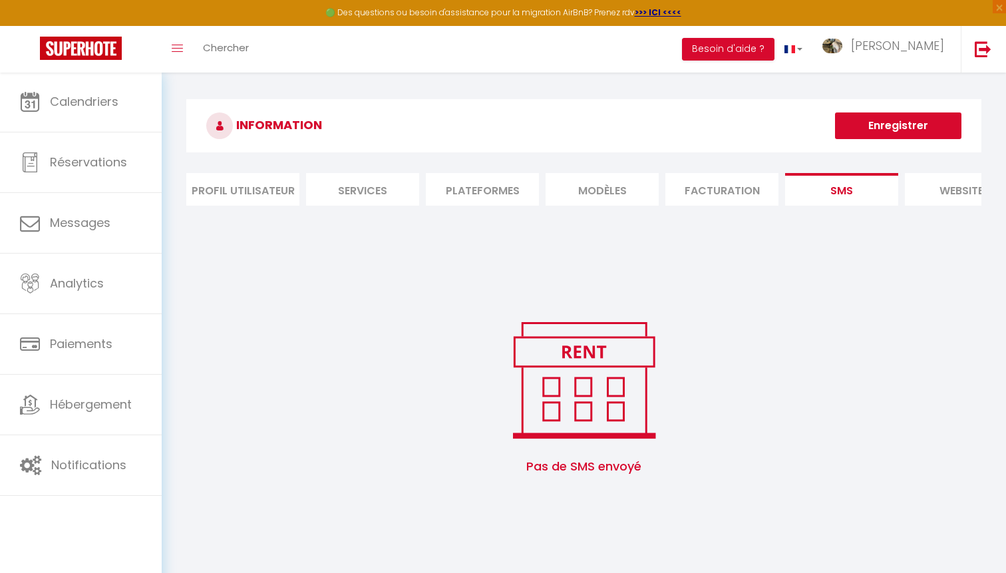
click at [945, 183] on li "website" at bounding box center [961, 189] width 113 height 33
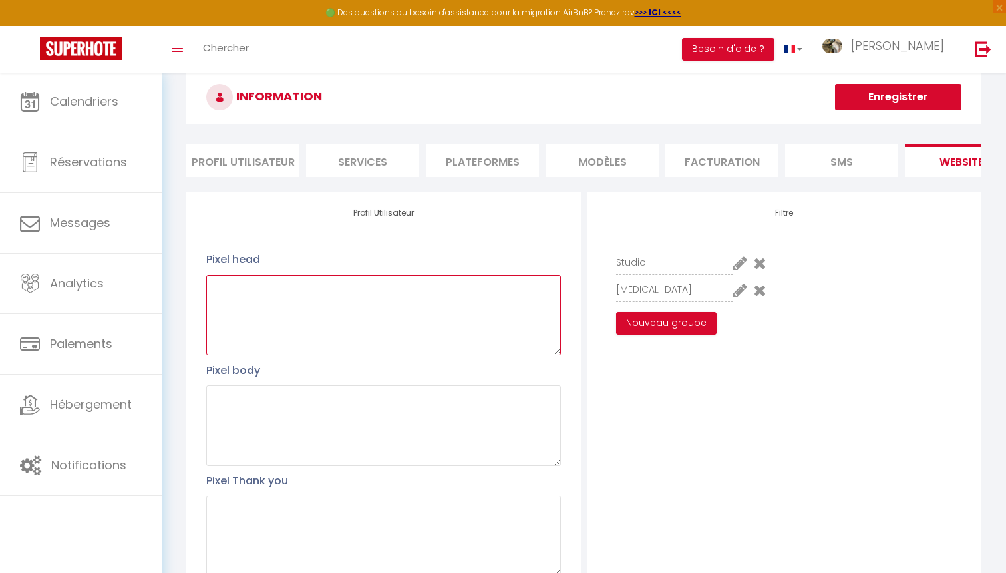
click at [416, 338] on textarea at bounding box center [383, 315] width 354 height 80
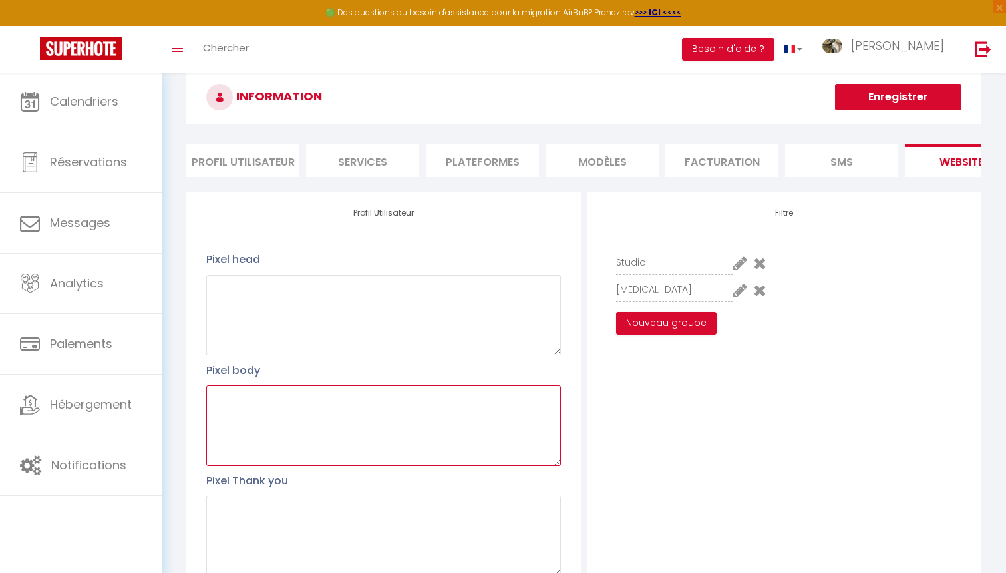
click at [406, 405] on textarea at bounding box center [383, 425] width 354 height 80
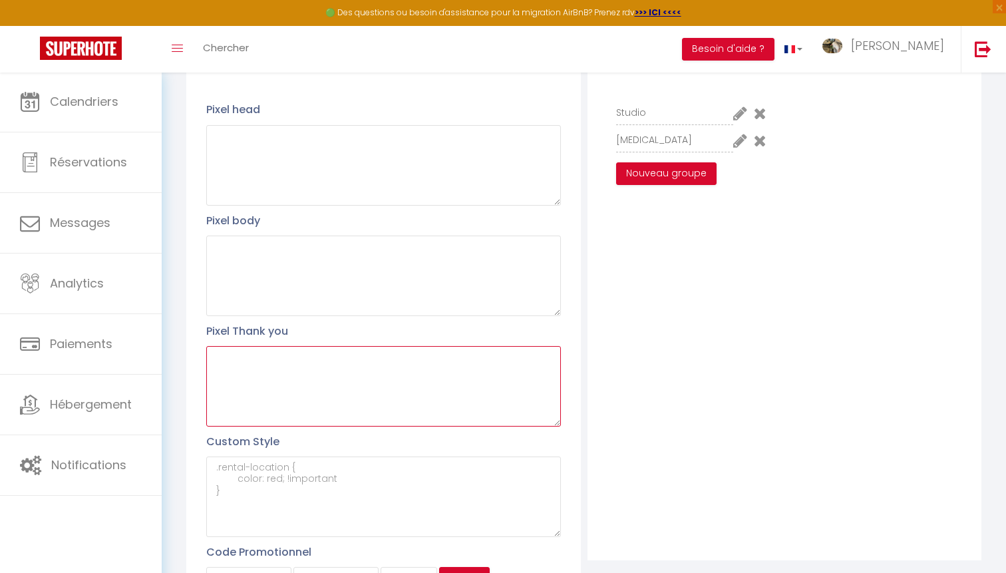
click at [406, 405] on textarea at bounding box center [383, 386] width 354 height 80
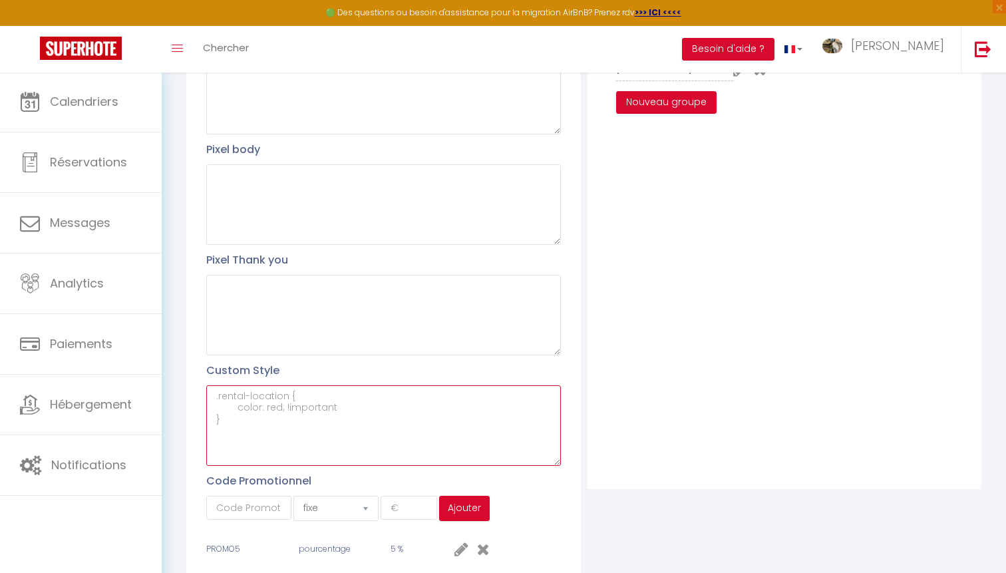
click at [406, 403] on textarea at bounding box center [383, 425] width 354 height 80
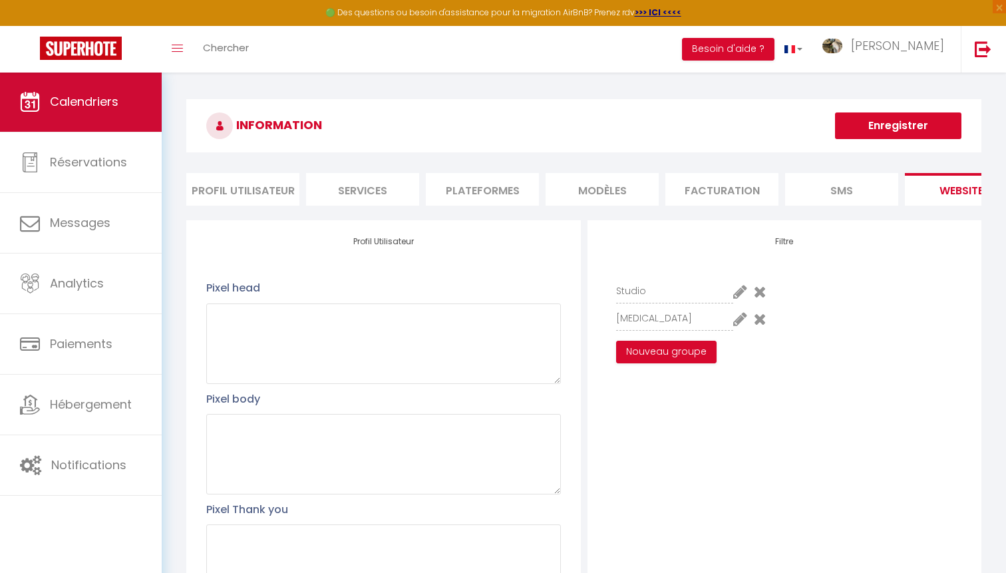
click at [106, 128] on link "Calendriers" at bounding box center [81, 102] width 162 height 60
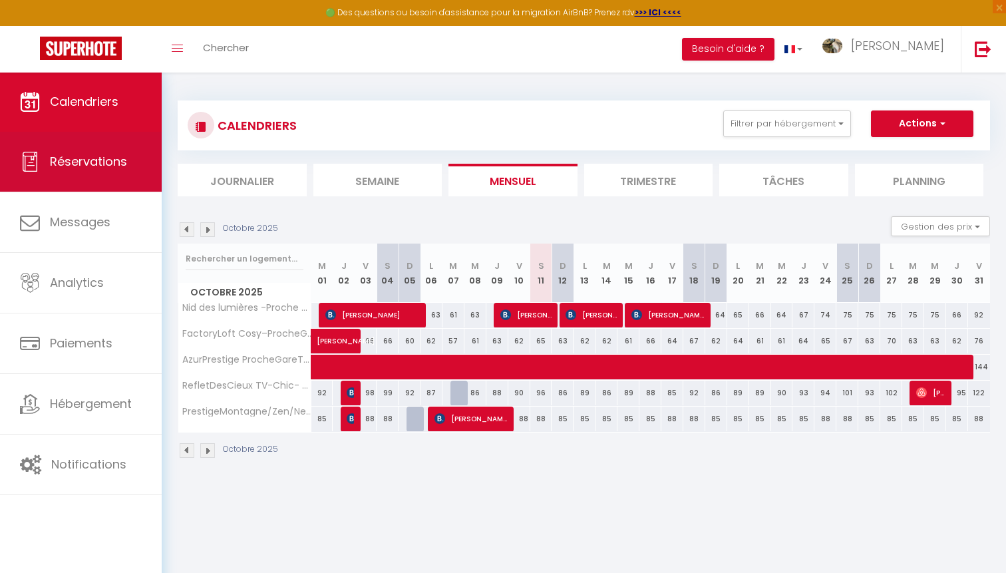
click at [100, 185] on link "Réservations" at bounding box center [81, 162] width 162 height 60
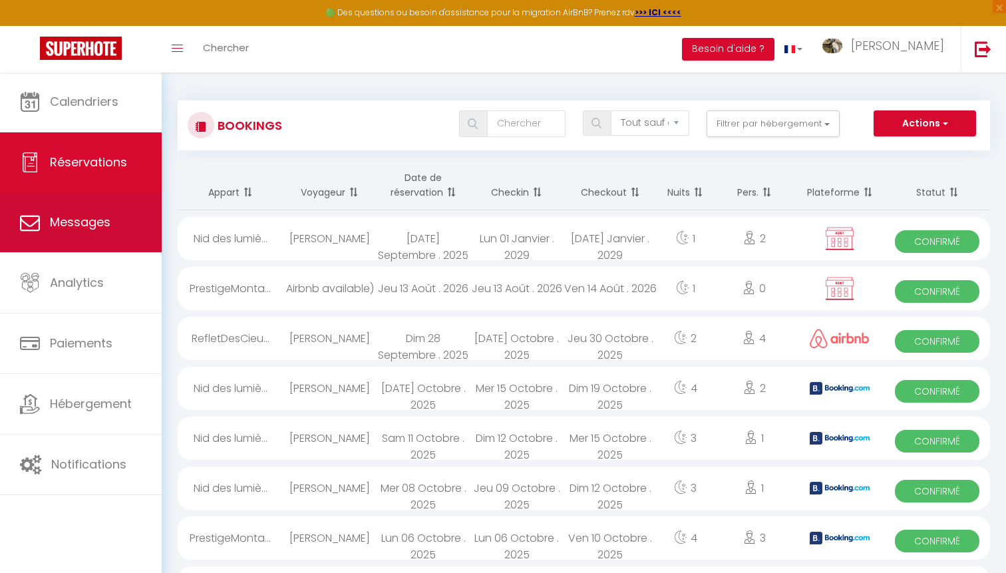
click at [88, 220] on span "Messages" at bounding box center [80, 222] width 61 height 17
select select "message"
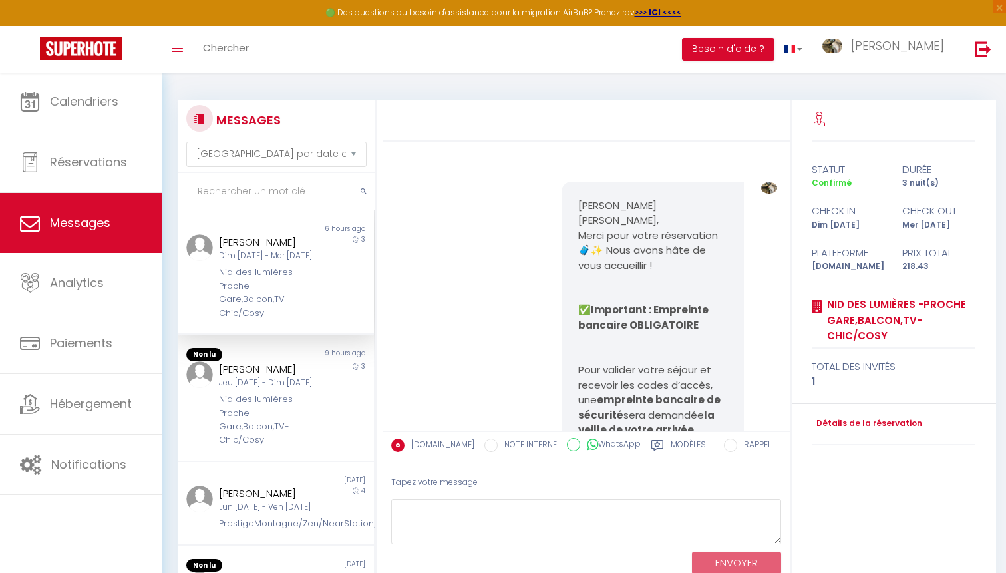
scroll to position [1672, 0]
